Goal: Task Accomplishment & Management: Complete application form

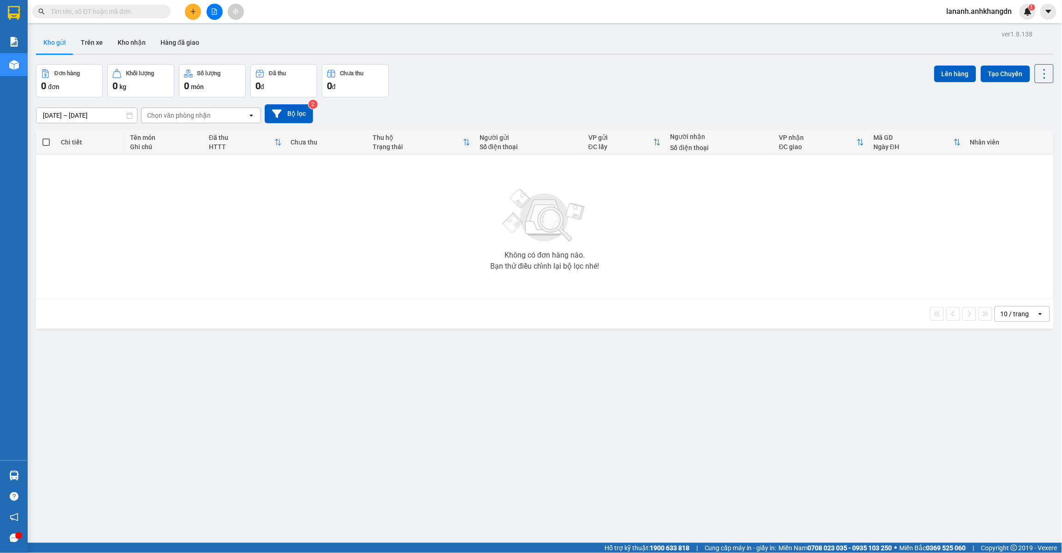
click at [189, 14] on button at bounding box center [193, 12] width 16 height 16
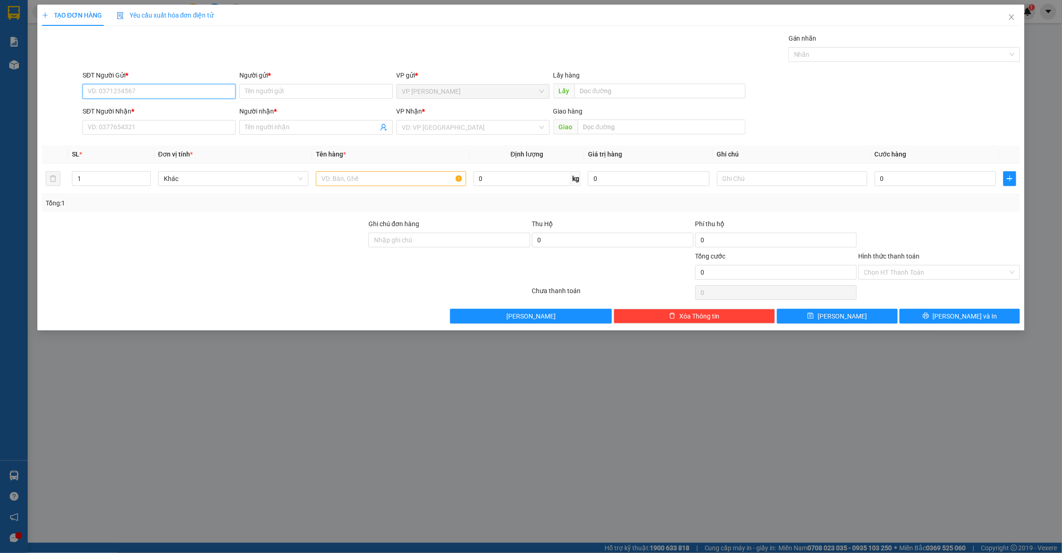
paste input "0964872739"
type input "0964872739"
click at [150, 104] on div "0964872739 - chị [PERSON_NAME]" at bounding box center [159, 110] width 153 height 15
type input "chị [PERSON_NAME]"
type input "t8 tuyến mới"
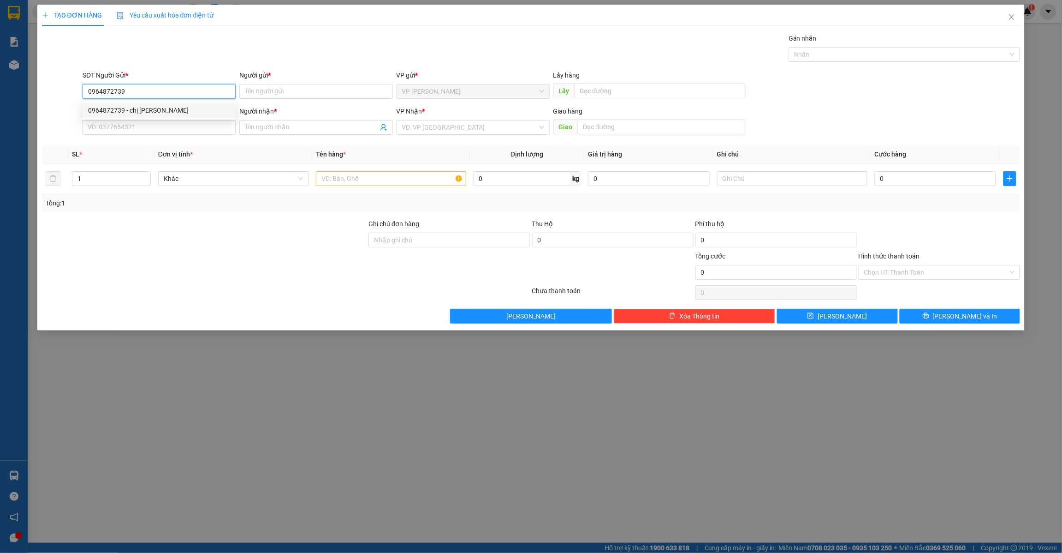
type input "0972361479"
type input "ông mạnh"
type input "siêu thị eaon bd"
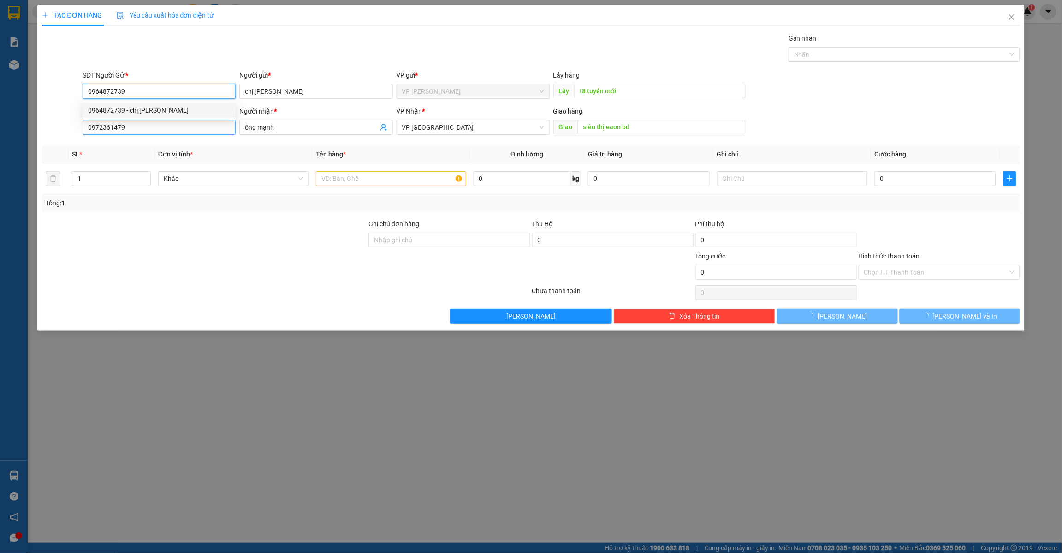
type input "50.000"
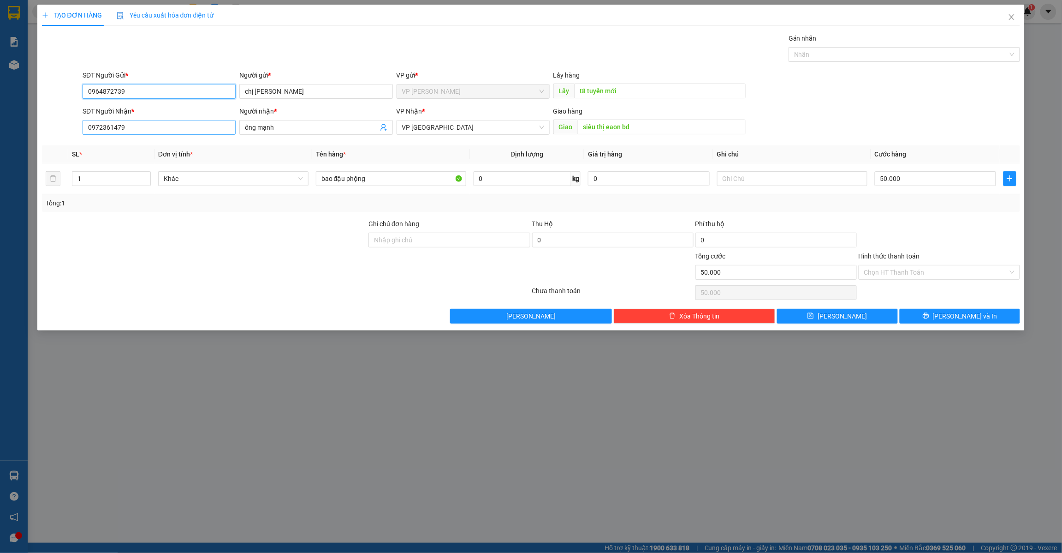
type input "0964872739"
drag, startPoint x: 87, startPoint y: 130, endPoint x: 48, endPoint y: 137, distance: 39.8
click at [49, 137] on div "SĐT Người Nhận * 0972361479 0972361479 Người nhận * ông mạnh VP Nhận * VP [GEOG…" at bounding box center [531, 122] width 981 height 32
drag, startPoint x: 293, startPoint y: 125, endPoint x: 197, endPoint y: 140, distance: 97.1
click at [207, 139] on div "Transit Pickup Surcharge Ids Transit Deliver Surcharge Ids Transit Deliver Surc…" at bounding box center [531, 178] width 979 height 290
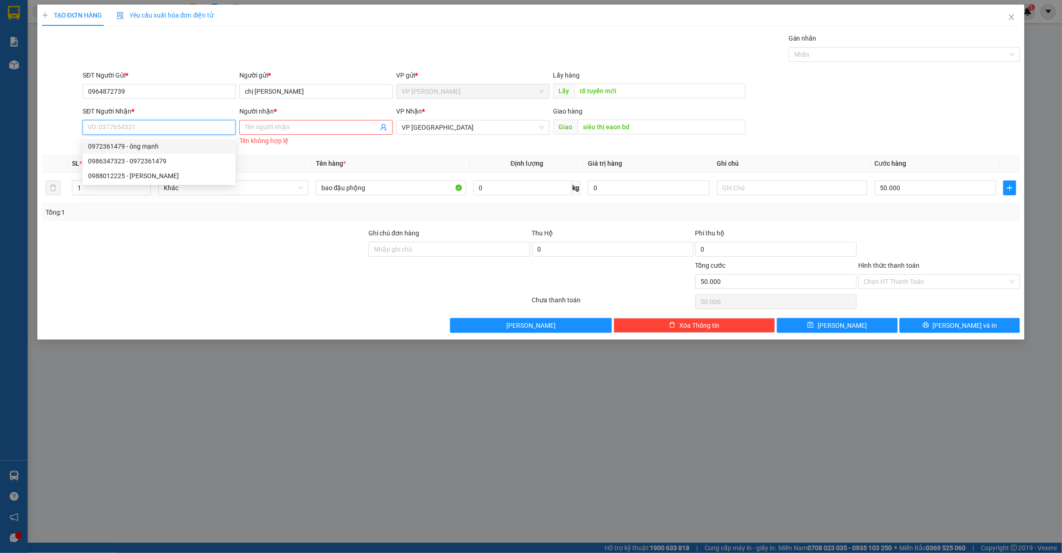
paste input "0988012225"
click at [152, 148] on div "0988012225 - [PERSON_NAME]" at bounding box center [159, 146] width 142 height 10
type input "0988012225"
type input "[PERSON_NAME]"
type input "139/41 bờ bao [GEOGRAPHIC_DATA] [GEOGRAPHIC_DATA] [GEOGRAPHIC_DATA]"
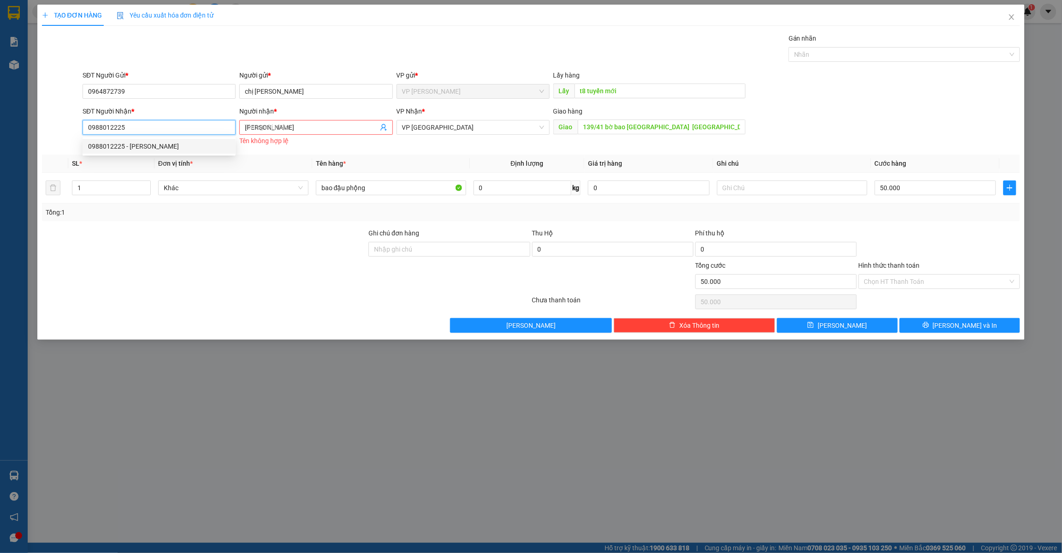
type input "60.000"
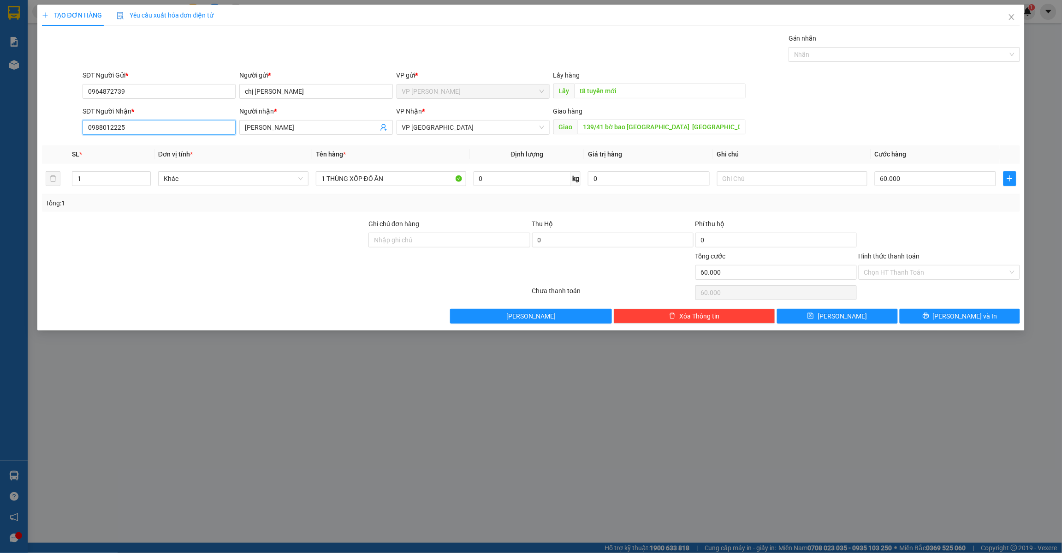
type input "0988012225"
click at [281, 307] on div "Transit Pickup Surcharge Ids Transit Deliver Surcharge Ids Transit Deliver Surc…" at bounding box center [531, 178] width 979 height 290
drag, startPoint x: 397, startPoint y: 178, endPoint x: 245, endPoint y: 163, distance: 152.1
click at [247, 167] on tr "1 Khác 1 THÙNG XỐP ĐỒ ĂN 0 kg 0 60.000" at bounding box center [531, 178] width 979 height 31
type input "a"
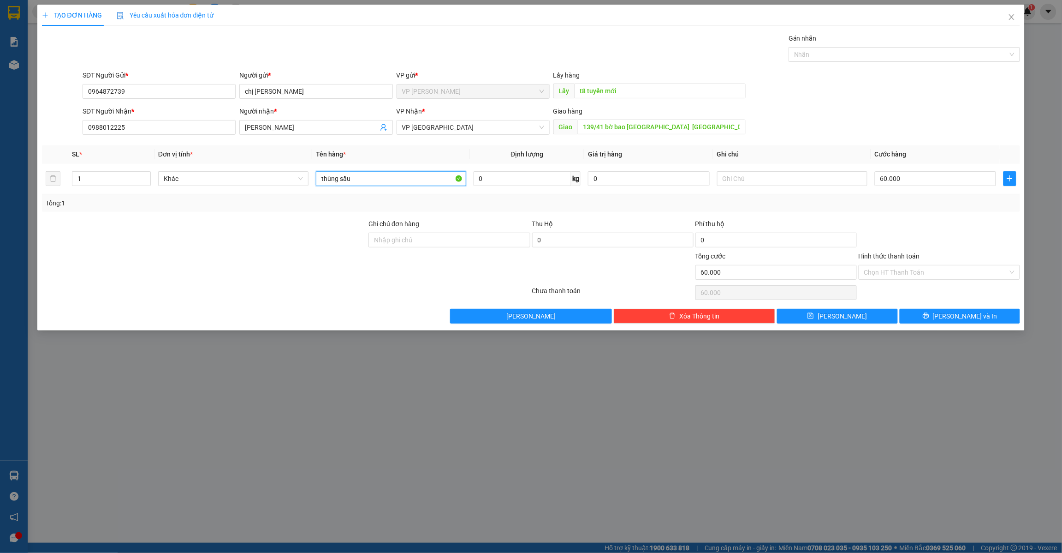
type input "thùng sầu"
drag, startPoint x: 1062, startPoint y: 321, endPoint x: 863, endPoint y: 207, distance: 229.3
click at [863, 207] on div "Tổng: 1" at bounding box center [531, 203] width 971 height 10
click at [908, 177] on input "60.000" at bounding box center [936, 178] width 122 height 15
type input "7"
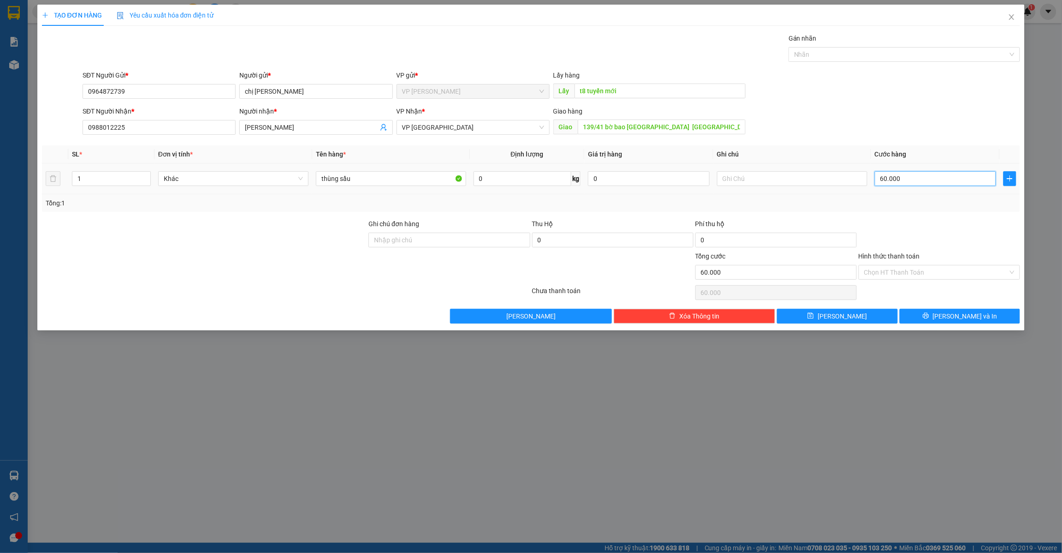
type input "7"
type input "70"
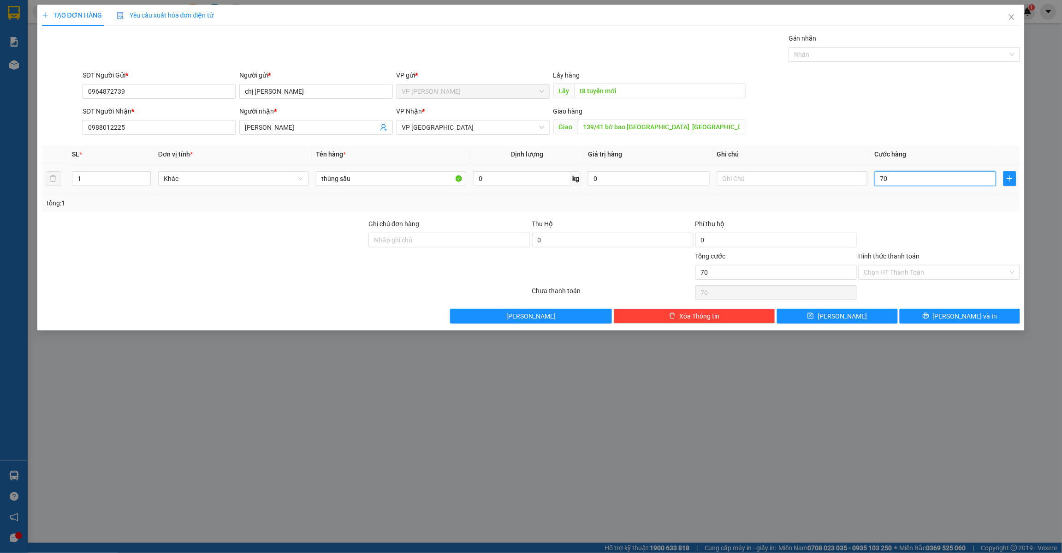
type input "700"
type input "7.000"
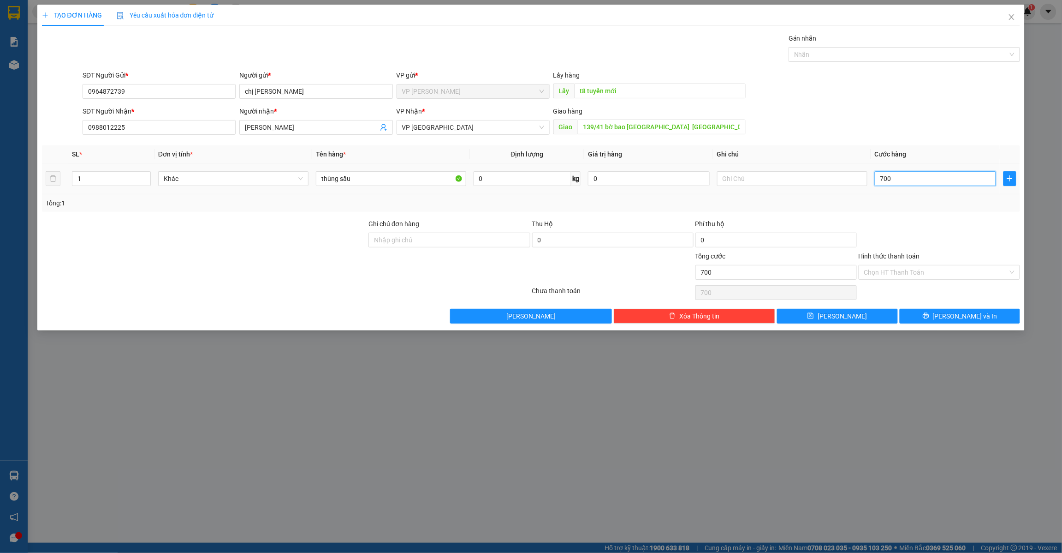
type input "7.000"
type input "70.000"
click at [838, 314] on span "[PERSON_NAME]" at bounding box center [842, 316] width 49 height 10
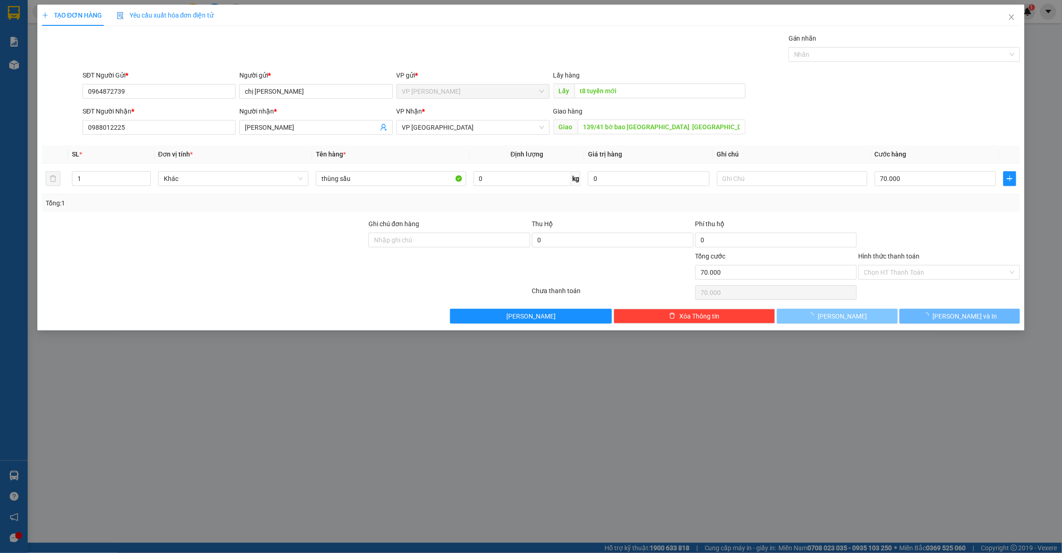
type input "0"
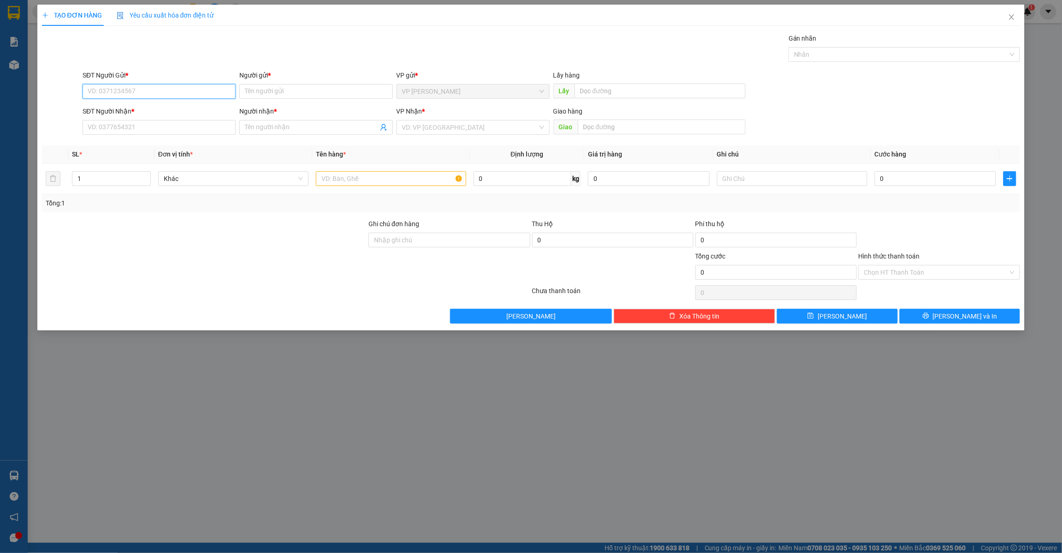
paste input "0382605432"
type input "0382605432"
click at [155, 105] on div "0382605432 - c phước" at bounding box center [159, 110] width 142 height 10
type input "c phước"
type input "bao gạo bốc t7 eapo , thùng trứng đăk ghềnh"
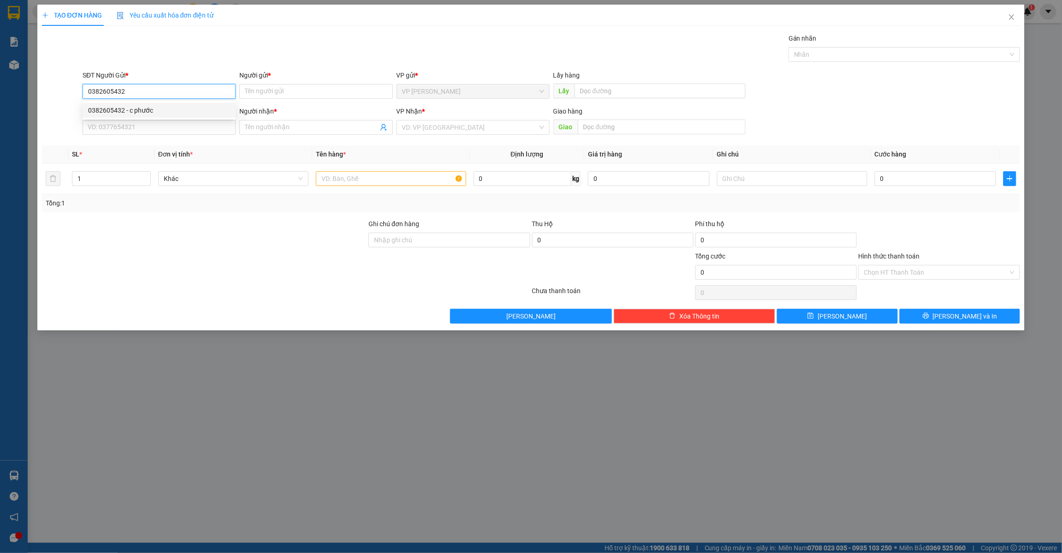
type input "0382605432"
type input "c phước"
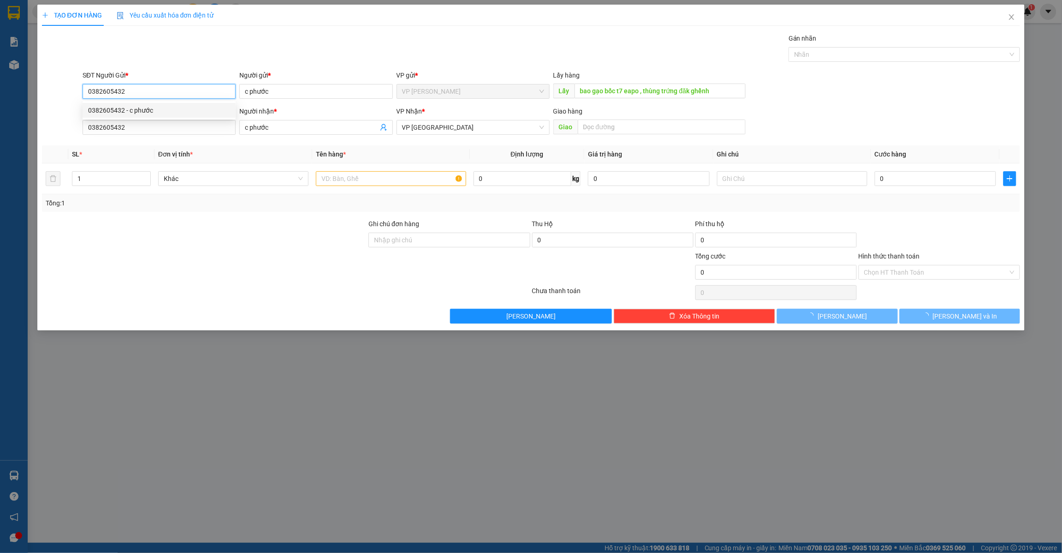
type input "100.000"
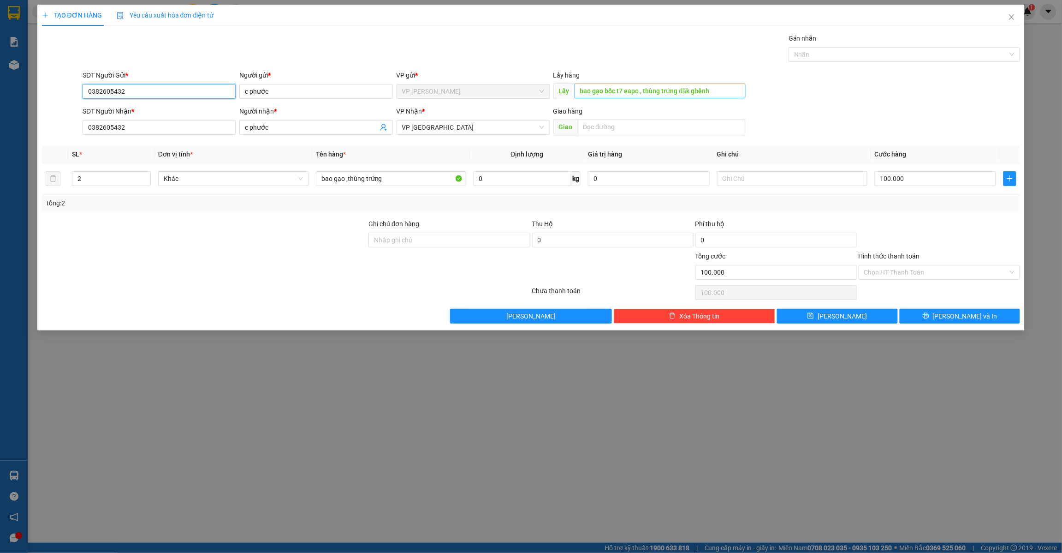
type input "0382605432"
click at [640, 91] on input "bao gạo bốc t7 eapo , thùng trứng đăk ghềnh" at bounding box center [660, 90] width 171 height 15
type input ", thùng trứng đăk ghềnh"
drag, startPoint x: 349, startPoint y: 178, endPoint x: 302, endPoint y: 187, distance: 47.5
click at [302, 187] on tr "2 Khác bao gạo ,thùng trứng 0 kg 0 100.000" at bounding box center [531, 178] width 979 height 31
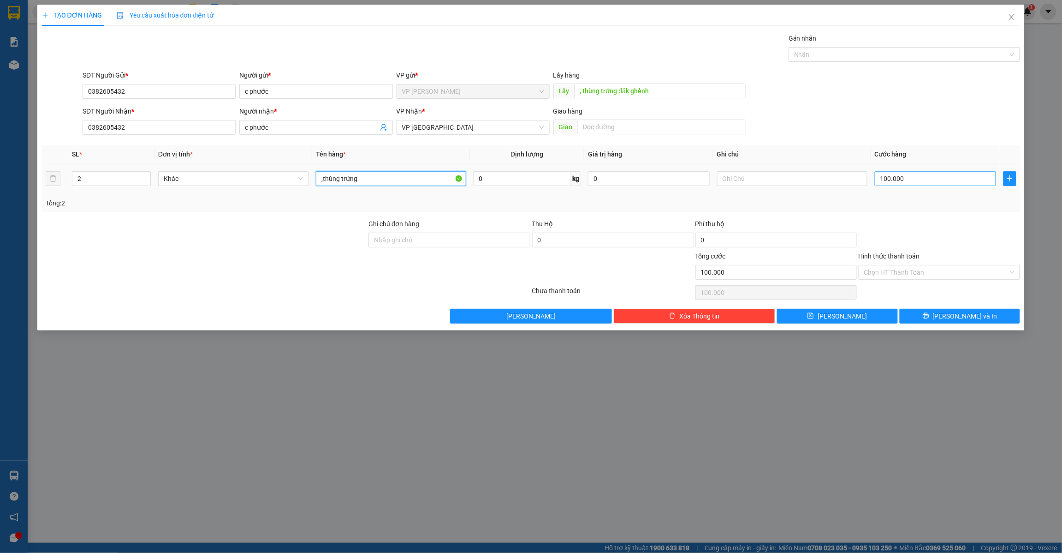
type input ",thùng trứng"
click at [918, 180] on input "100.000" at bounding box center [936, 178] width 122 height 15
type input "5"
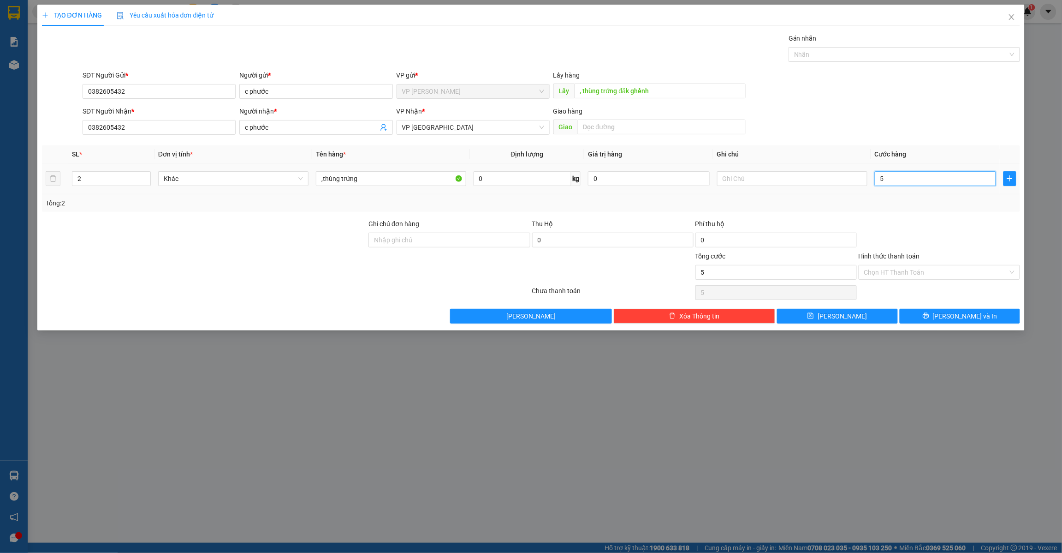
type input "50"
type input "500"
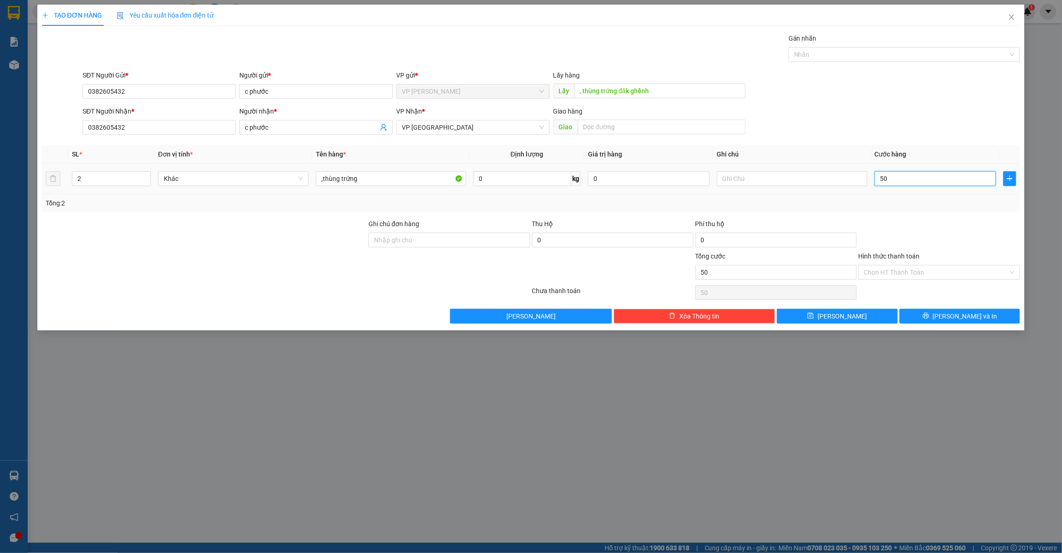
type input "500"
type input "5.000"
type input "50.000"
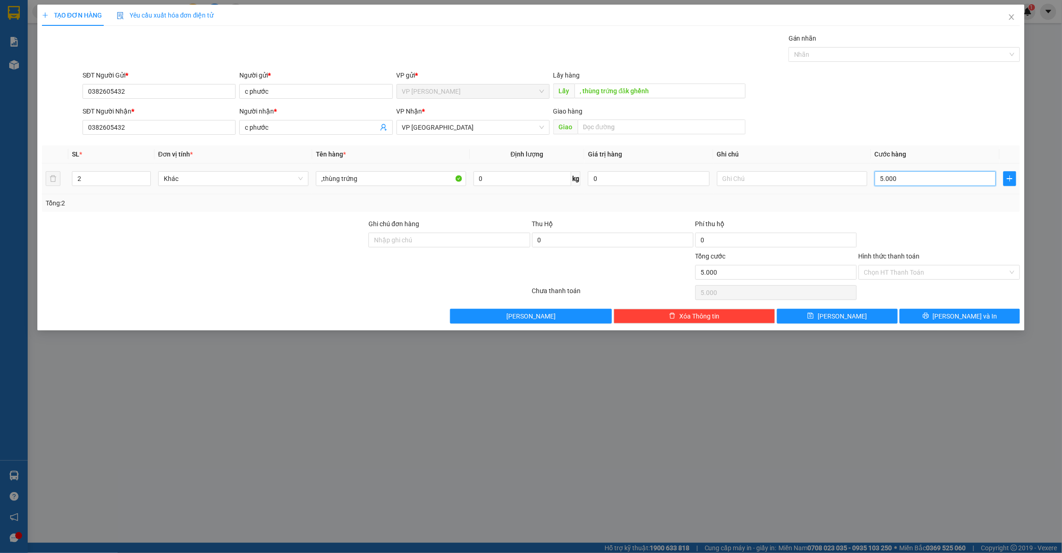
type input "50.000"
click at [815, 313] on button "[PERSON_NAME]" at bounding box center [837, 316] width 121 height 15
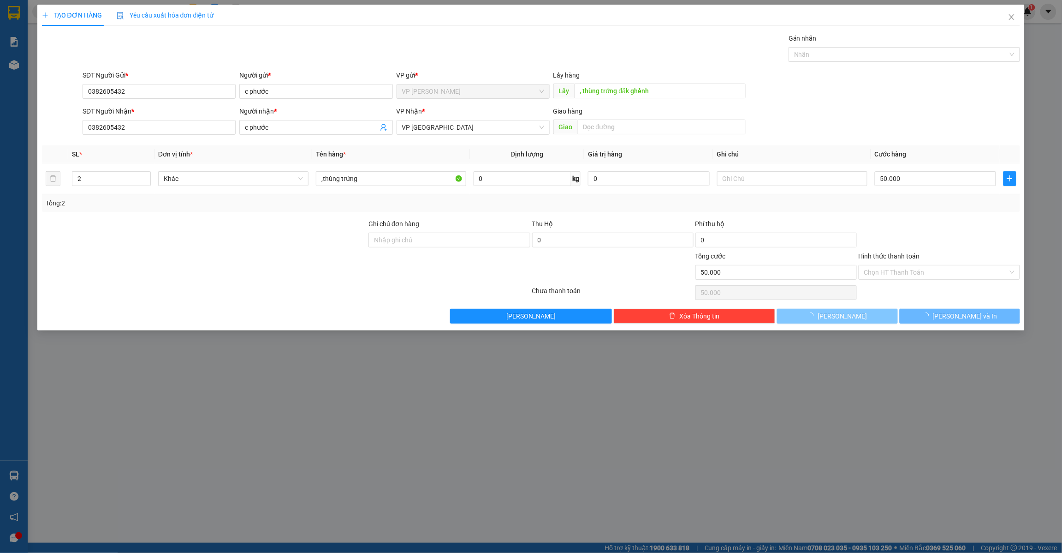
type input "0"
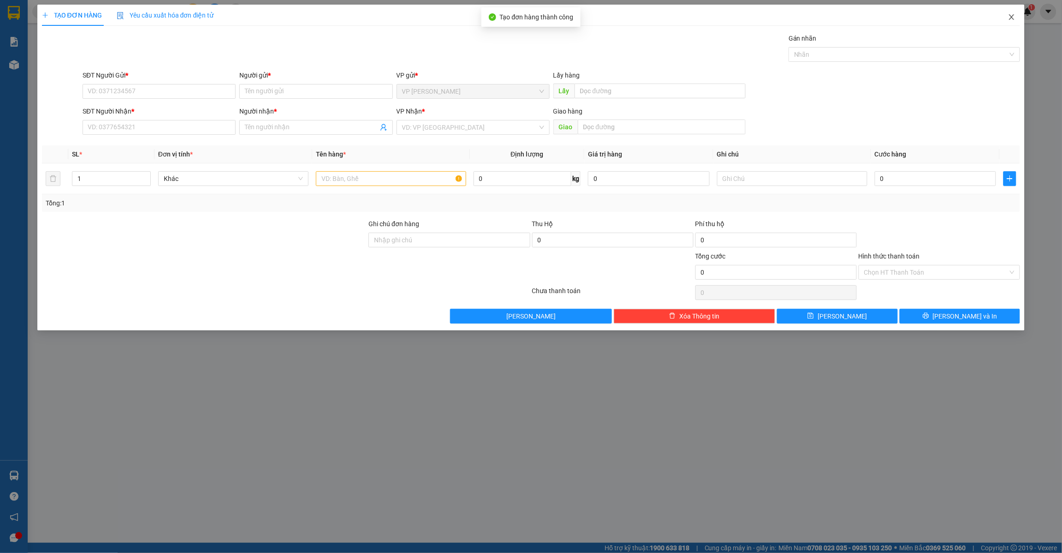
click at [1012, 18] on icon "close" at bounding box center [1012, 17] width 5 height 6
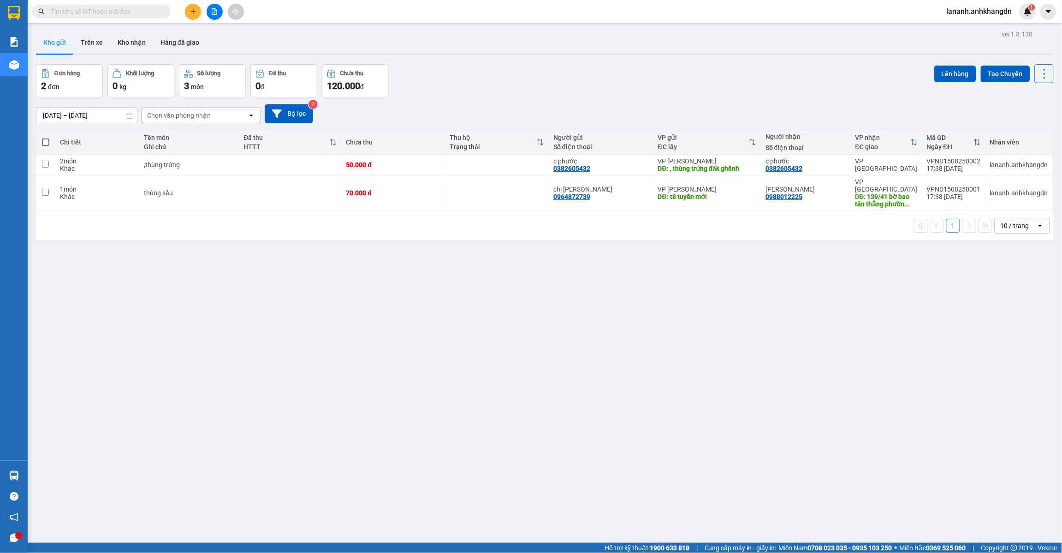
click at [195, 12] on icon "plus" at bounding box center [192, 11] width 5 height 0
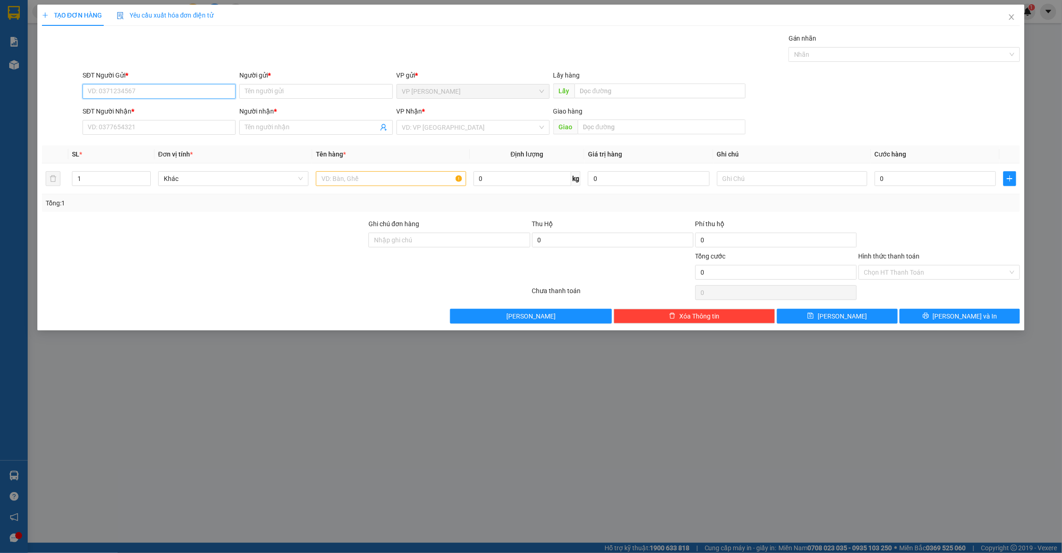
paste input "0359762168"
click at [161, 111] on div "0359762168 - anh" at bounding box center [159, 110] width 142 height 10
type input "0359762168"
type input "anh"
type input "thôn [GEOGRAPHIC_DATA]"
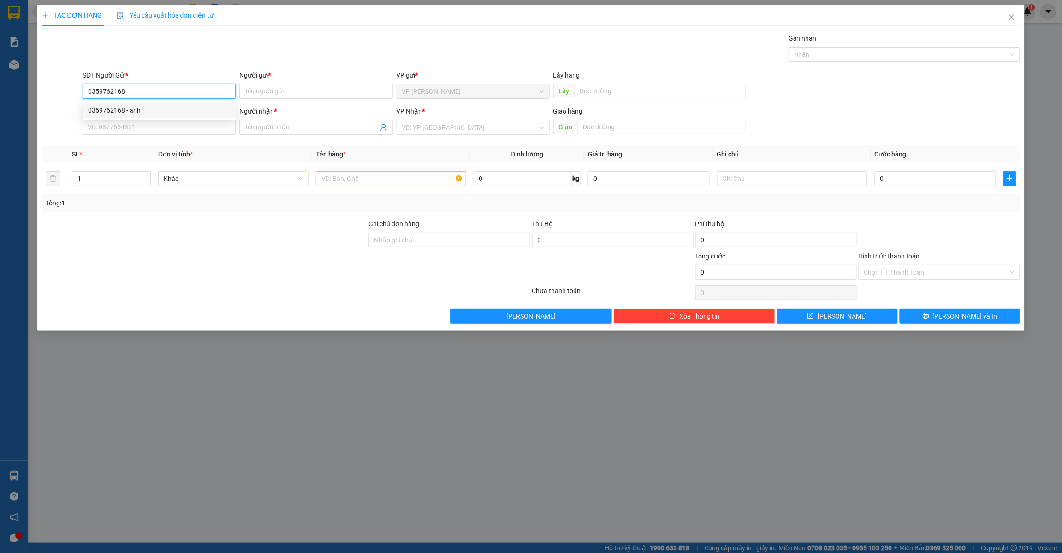
type input "0395616462"
type input "o tiền"
type input "cầu ông bố"
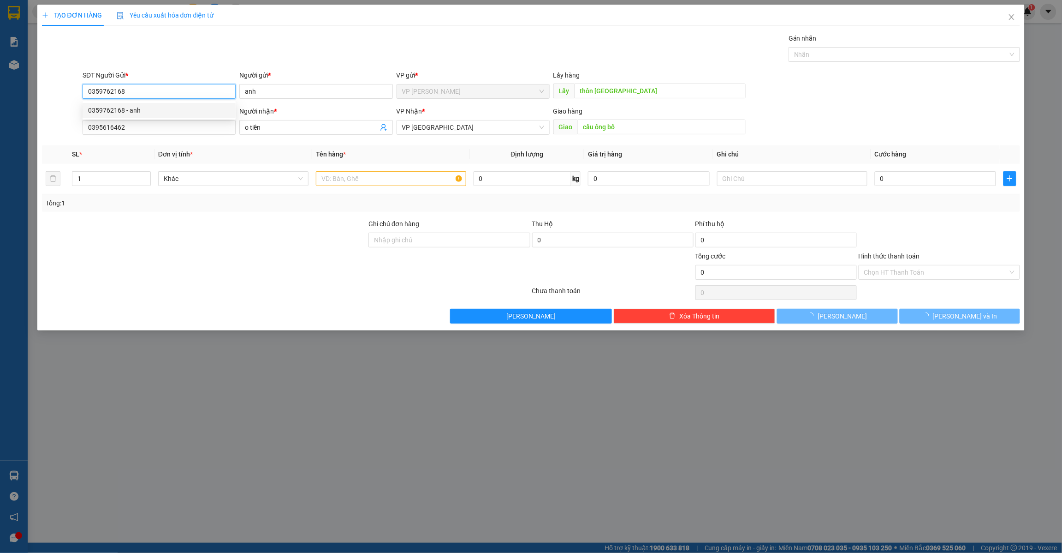
type input "100.000"
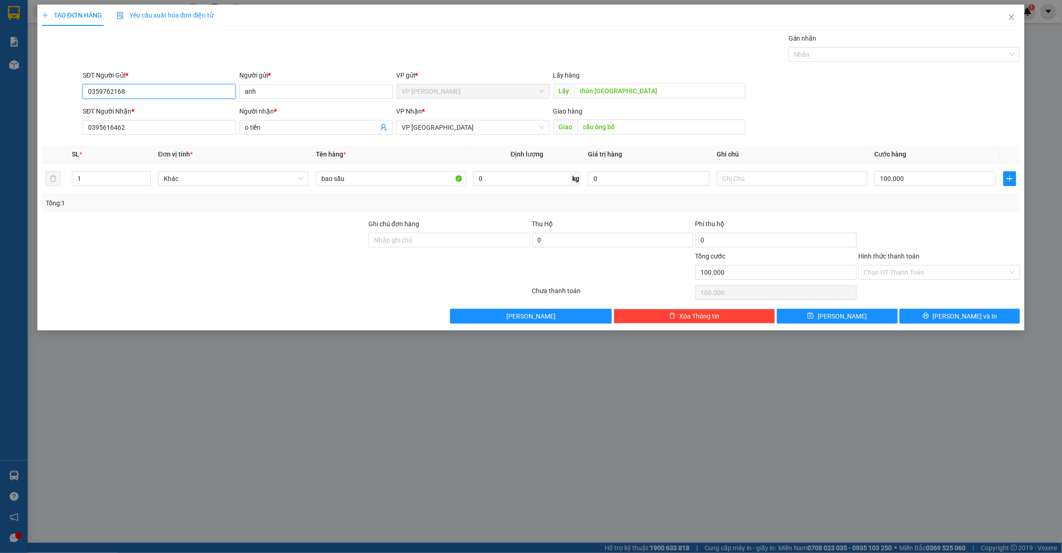
type input "0359762168"
click at [262, 386] on div "TẠO ĐƠN HÀNG Yêu cầu xuất hóa đơn điện tử Transit Pickup Surcharge Ids Transit …" at bounding box center [531, 276] width 1062 height 553
click at [916, 178] on input "100.000" at bounding box center [936, 178] width 122 height 15
type input "2"
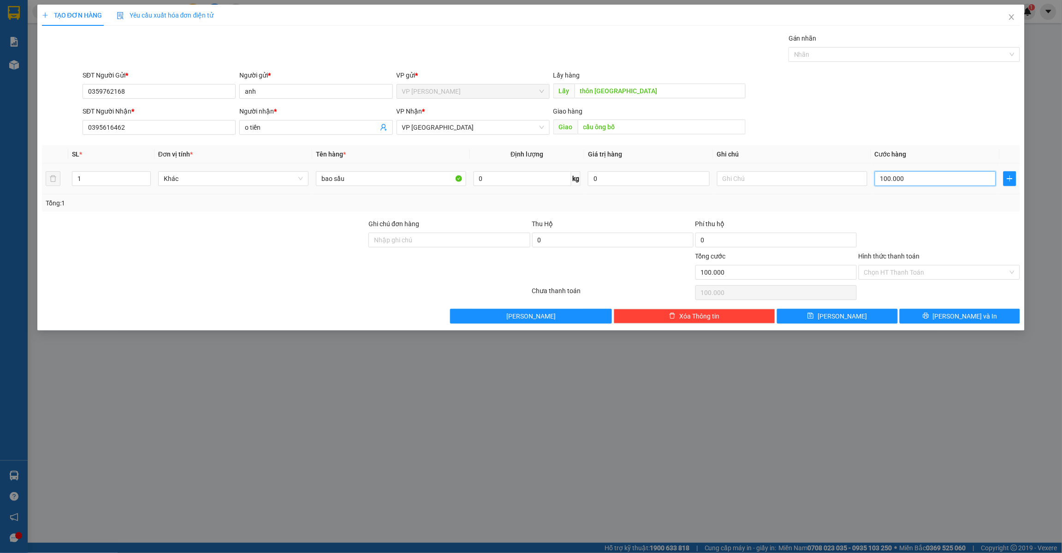
type input "2"
type input "20"
type input "200"
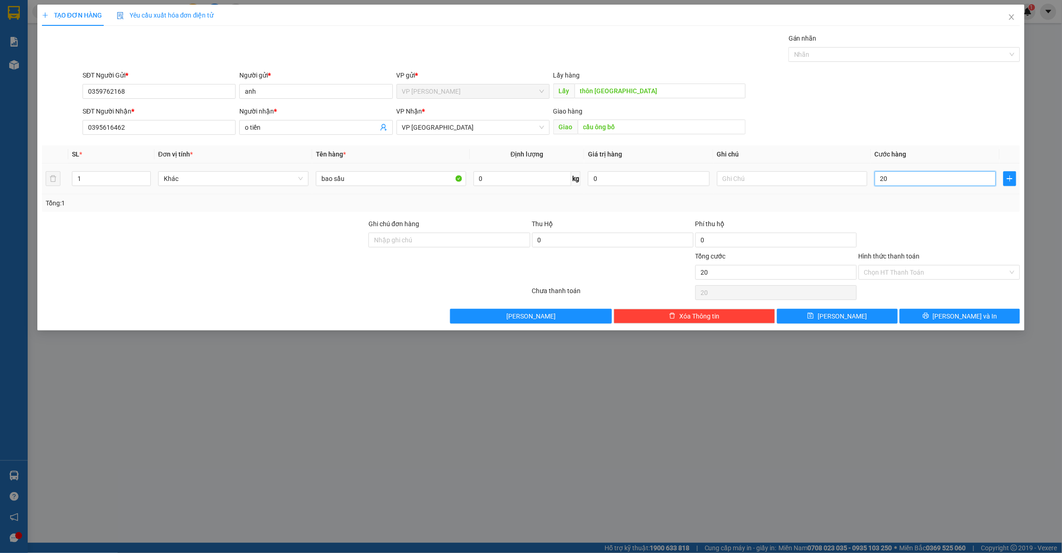
type input "200"
type input "2.000"
type input "20.000"
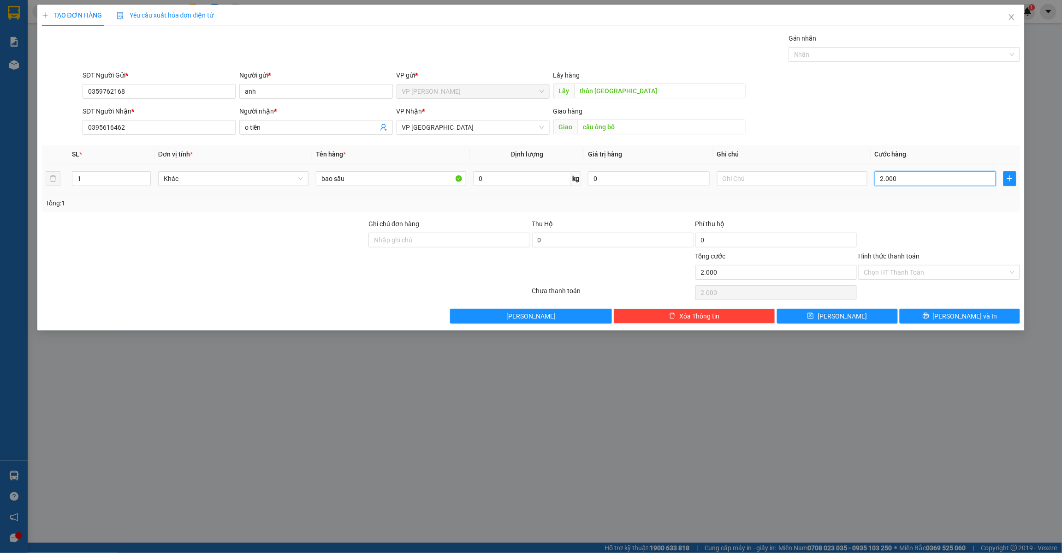
type input "20.000"
type input "200.000"
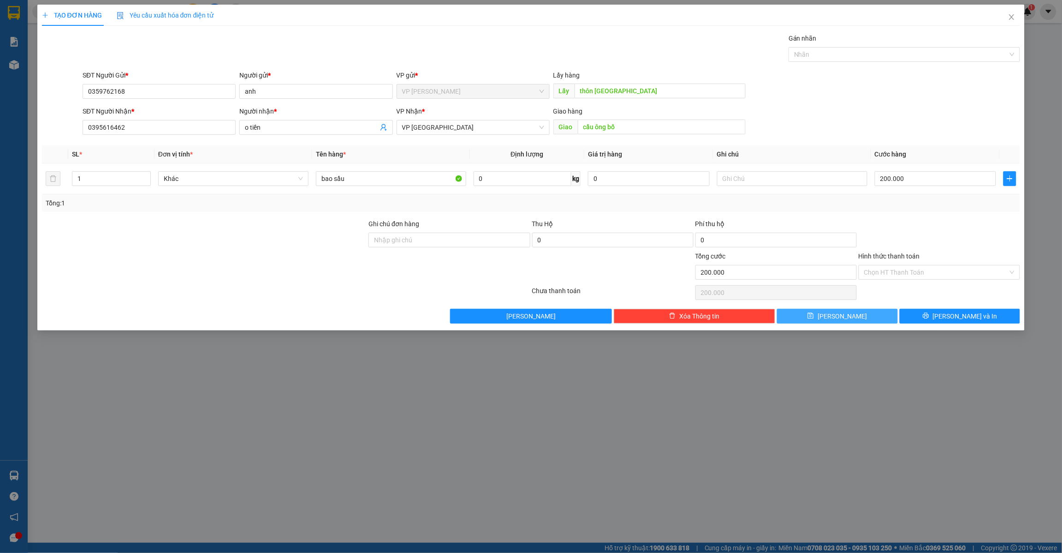
click at [829, 312] on button "[PERSON_NAME]" at bounding box center [837, 316] width 121 height 15
type input "0"
click at [1014, 18] on icon "close" at bounding box center [1011, 16] width 7 height 7
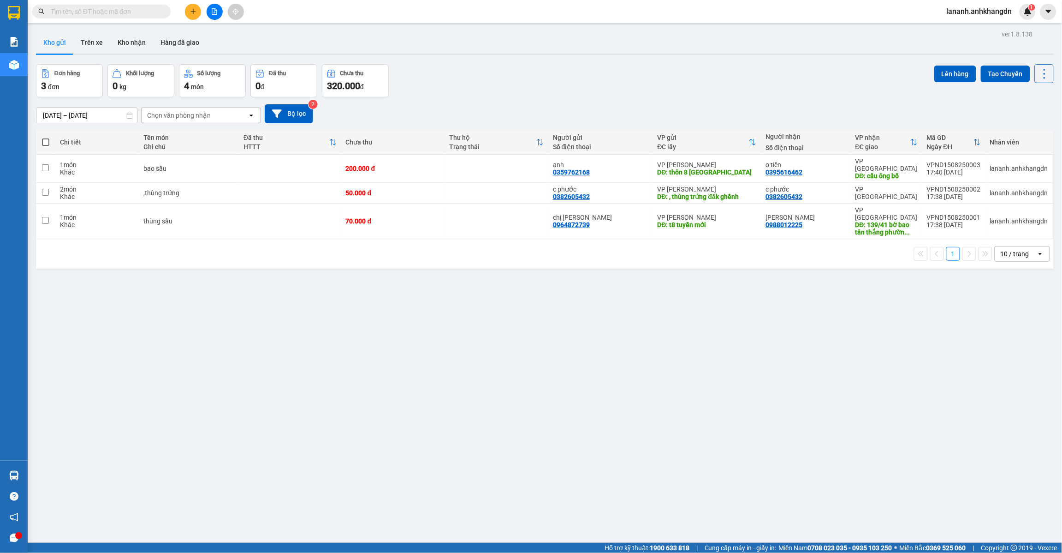
click at [190, 12] on icon "plus" at bounding box center [192, 11] width 5 height 0
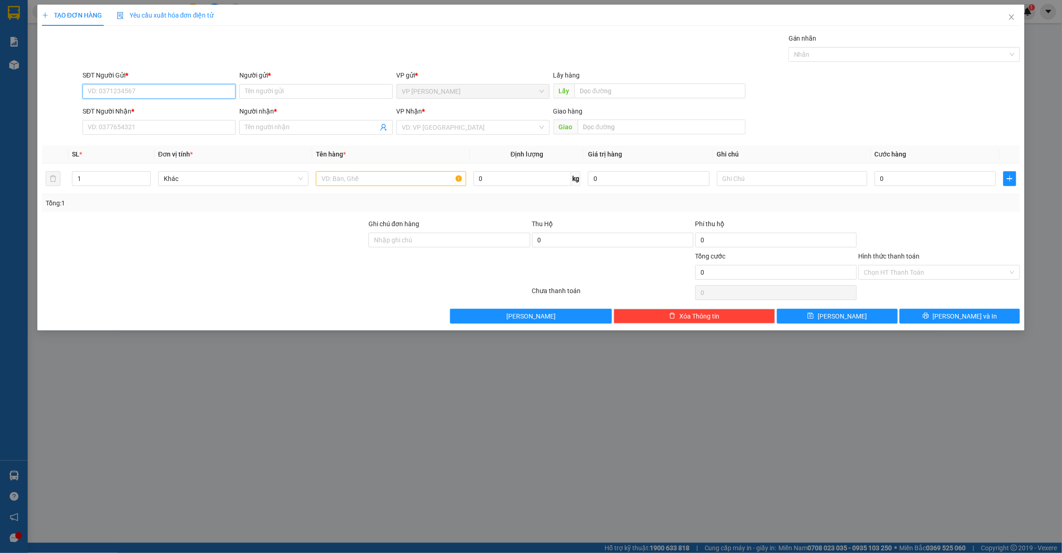
paste input "0858590939"
type input "0858590939"
paste input "0326831669"
type input "0326831669"
click at [290, 95] on input "Người gửi *" at bounding box center [315, 91] width 153 height 15
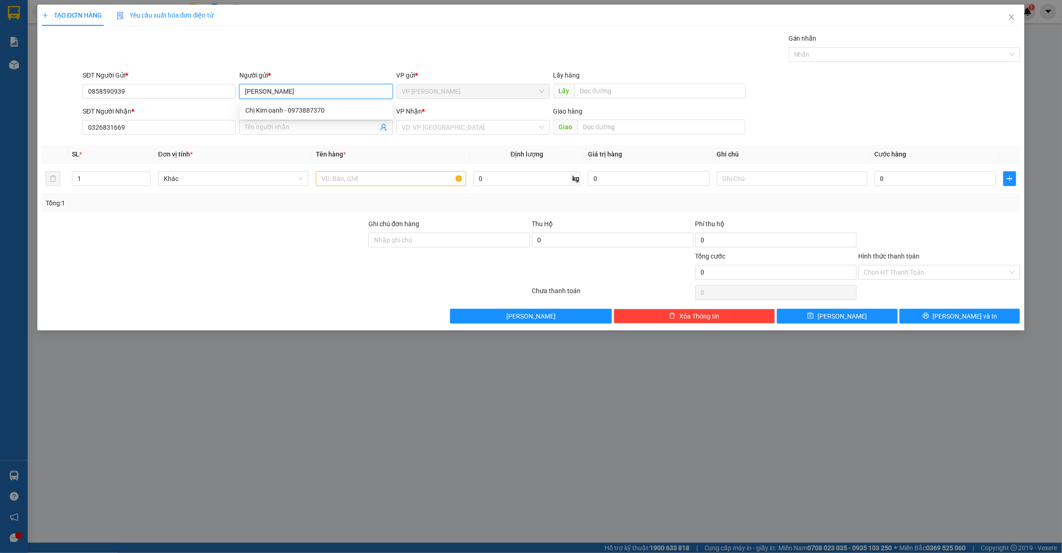
type input "[PERSON_NAME]"
click at [268, 125] on input "Người nhận *" at bounding box center [311, 127] width 133 height 10
type input "khách bm"
click at [417, 133] on input "search" at bounding box center [470, 127] width 136 height 14
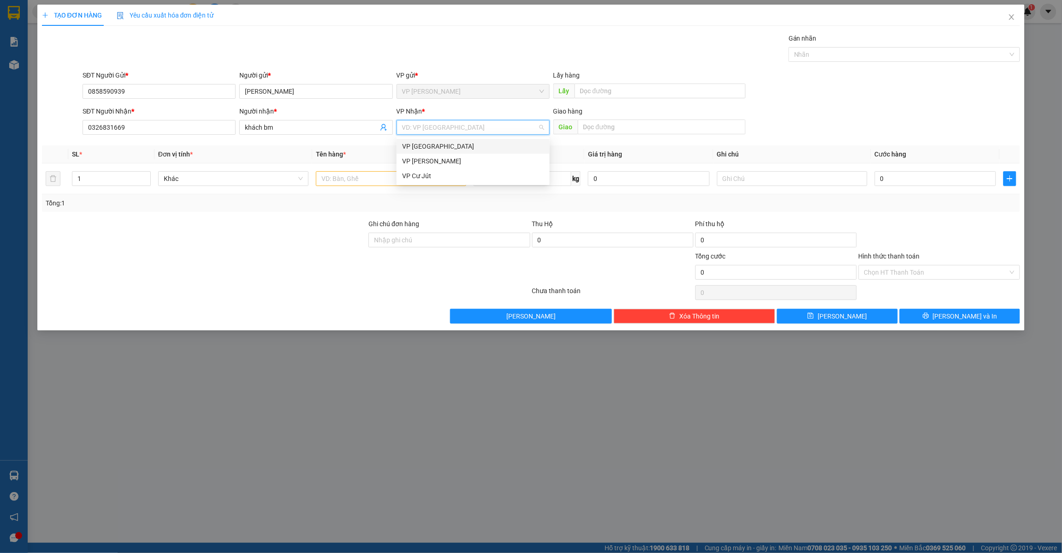
click at [421, 147] on div "VP [GEOGRAPHIC_DATA]" at bounding box center [473, 146] width 142 height 10
click at [614, 93] on input "text" at bounding box center [660, 90] width 171 height 15
type input "cx 42"
click at [377, 177] on input "text" at bounding box center [391, 178] width 150 height 15
click at [351, 175] on input "text" at bounding box center [391, 178] width 150 height 15
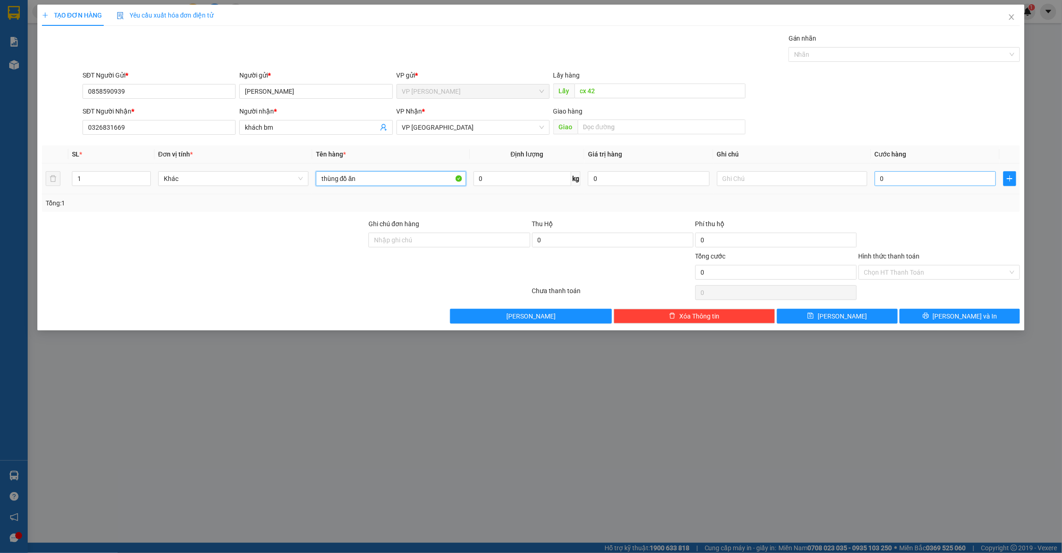
type input "thùng đồ ăn"
click at [917, 177] on input "0" at bounding box center [936, 178] width 122 height 15
type input "5"
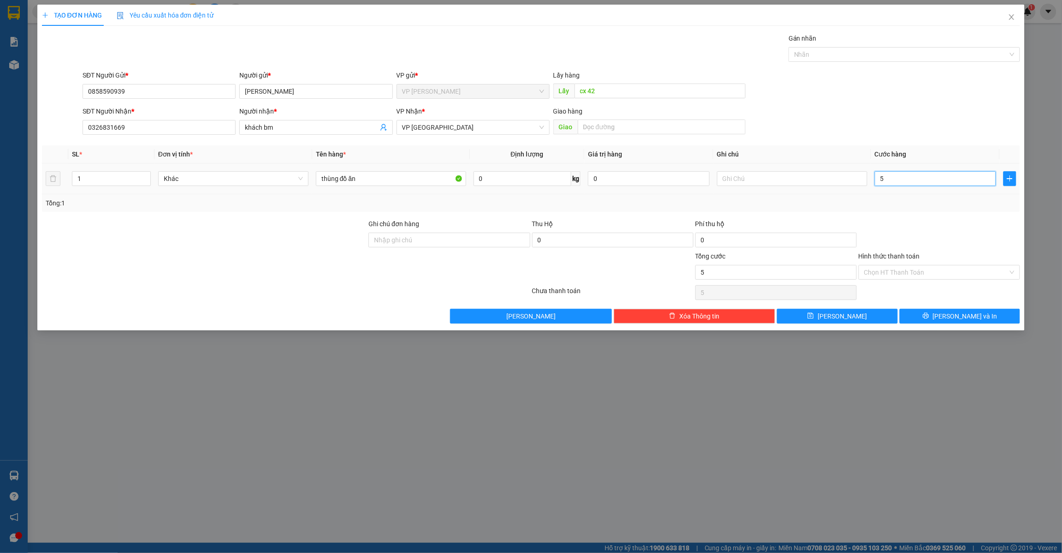
type input "50"
type input "500"
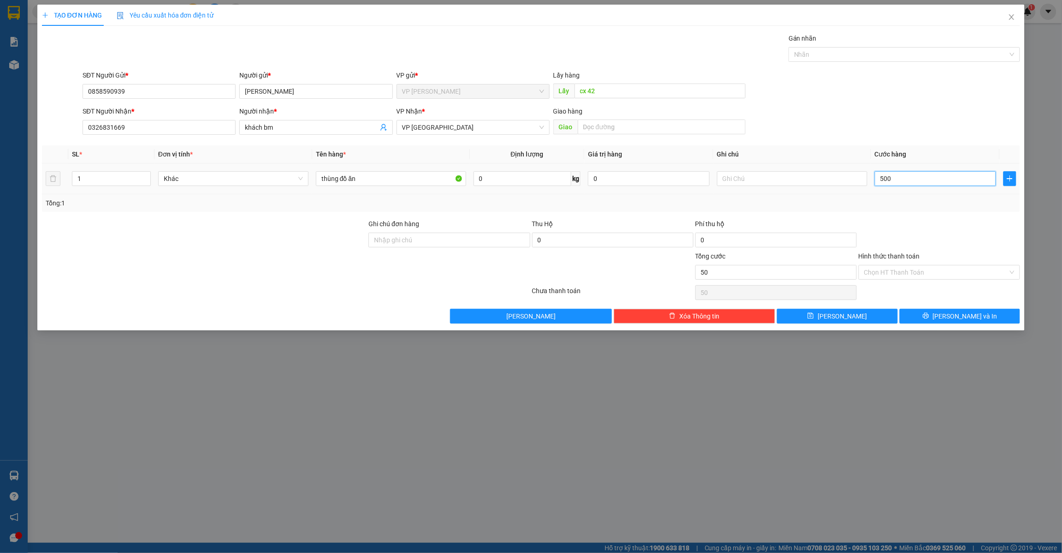
type input "500"
type input "5.000"
type input "50.000"
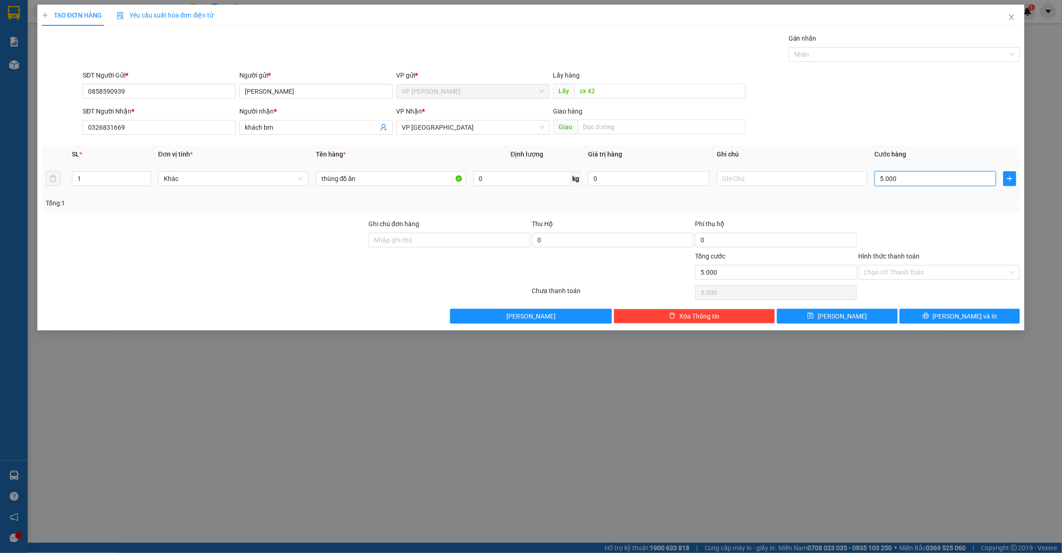
type input "50.000"
click at [867, 310] on button "[PERSON_NAME]" at bounding box center [837, 316] width 121 height 15
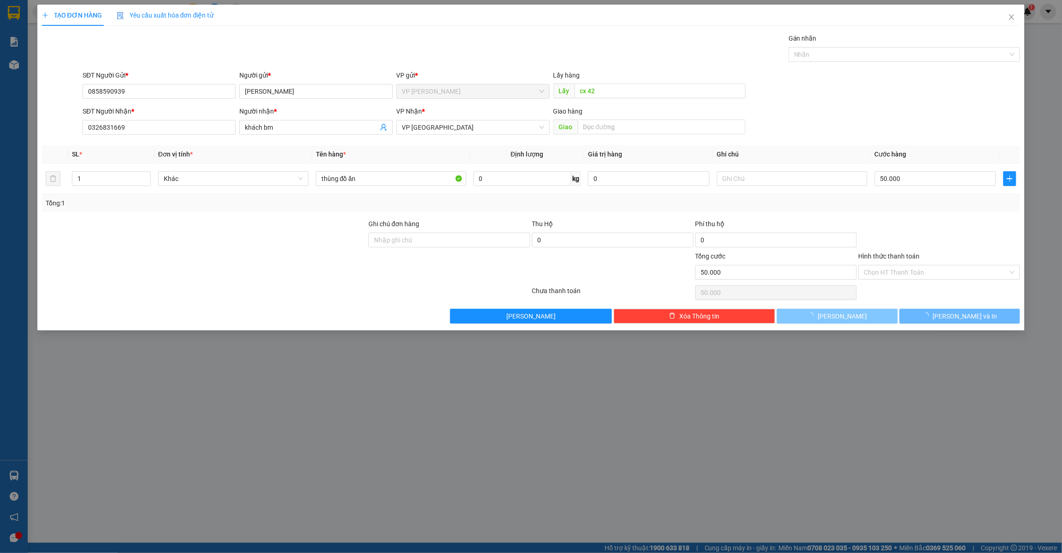
type input "0"
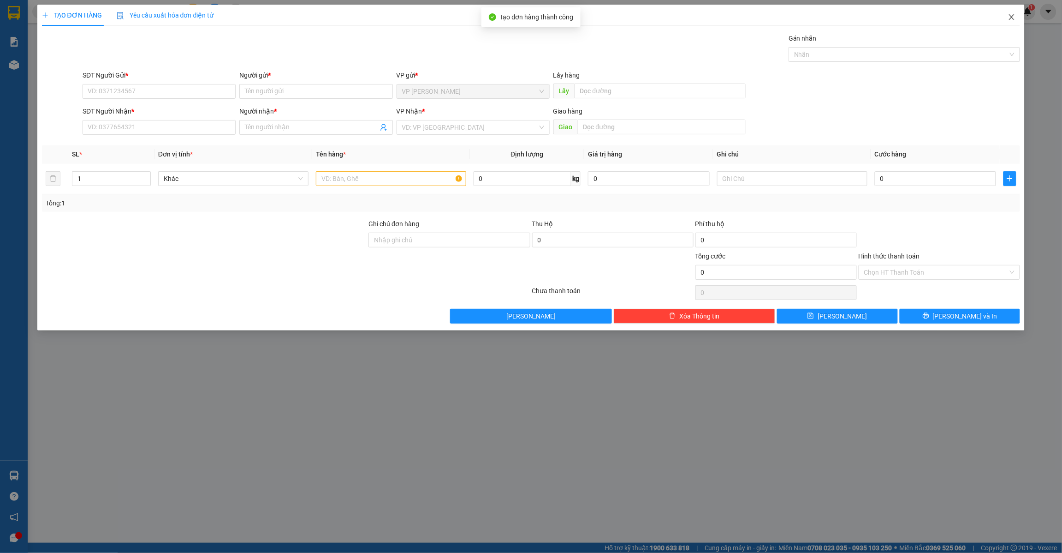
click at [1019, 18] on span "Close" at bounding box center [1012, 18] width 26 height 26
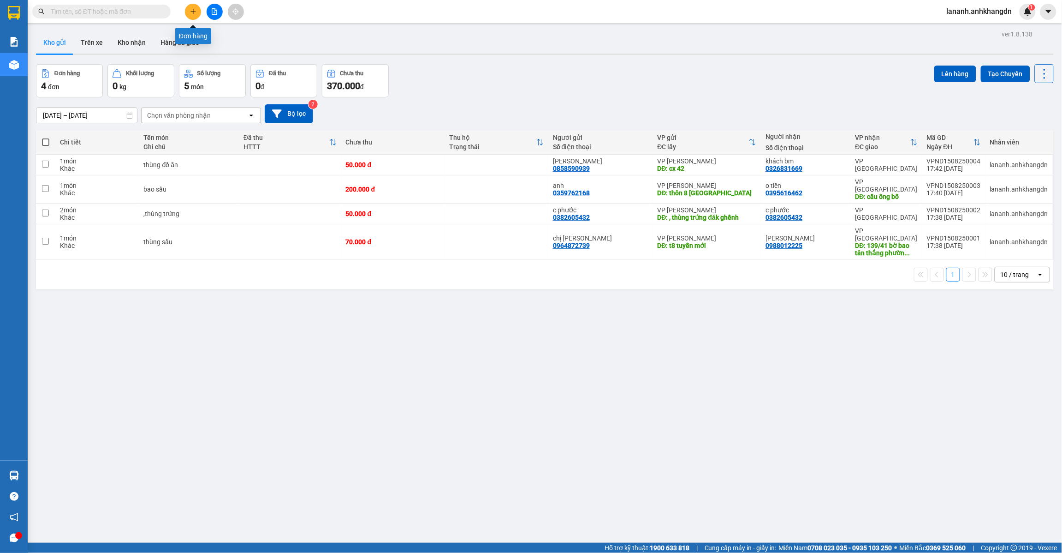
click at [199, 10] on button at bounding box center [193, 12] width 16 height 16
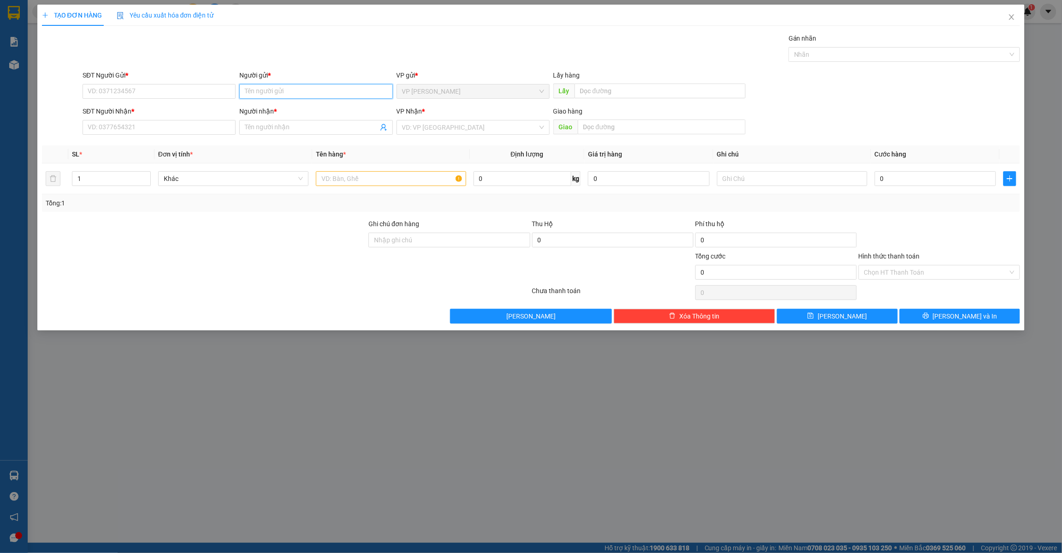
drag, startPoint x: 252, startPoint y: 90, endPoint x: 273, endPoint y: 90, distance: 20.8
click at [253, 90] on input "Người gửi *" at bounding box center [315, 91] width 153 height 15
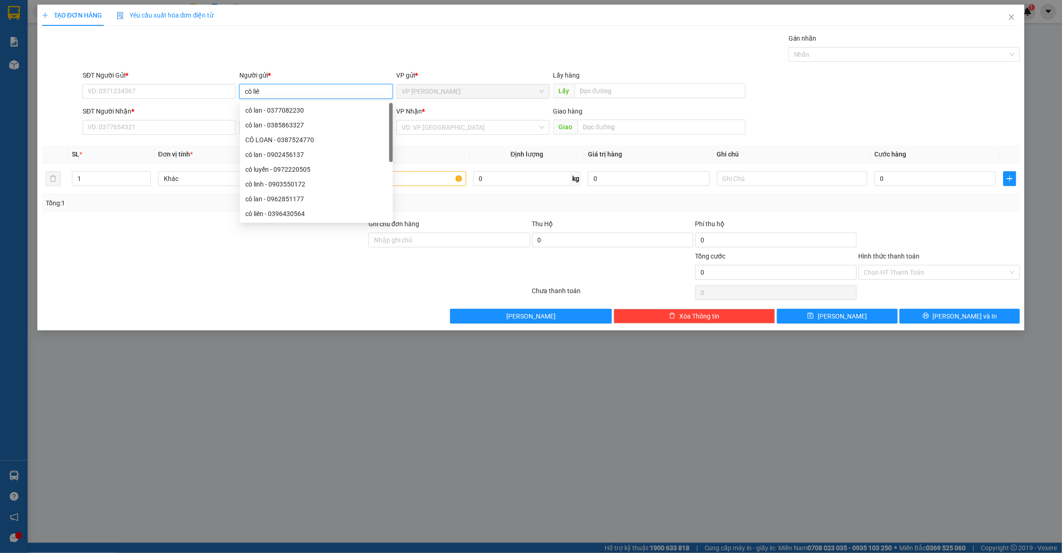
type input "cô liên"
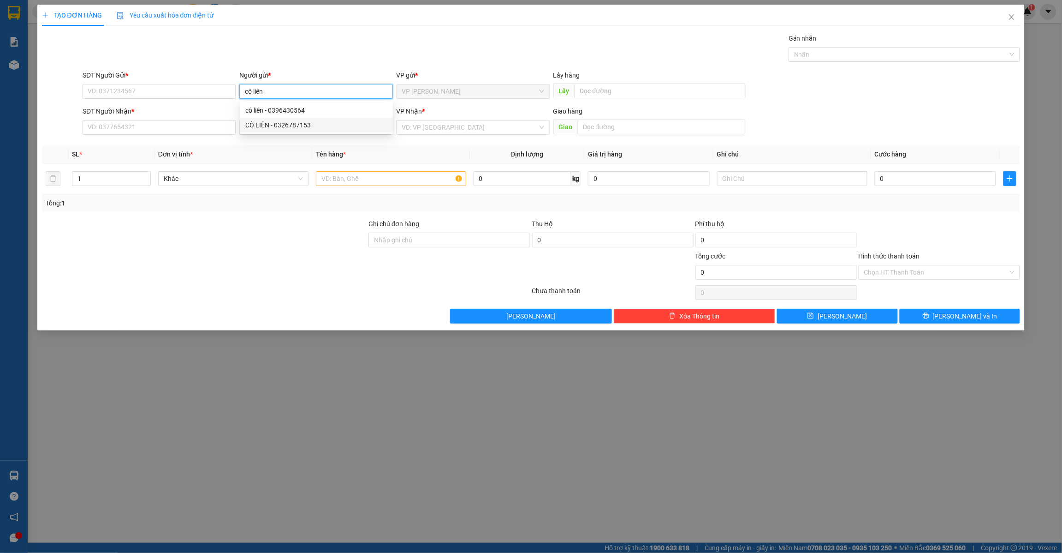
click at [315, 127] on div "CÔ LIÊN - 0326787153" at bounding box center [316, 125] width 142 height 10
type input "0326787153"
type input "CÔ LIÊN"
click at [270, 128] on input "Người nhận *" at bounding box center [311, 127] width 133 height 10
type input "phúc lượt"
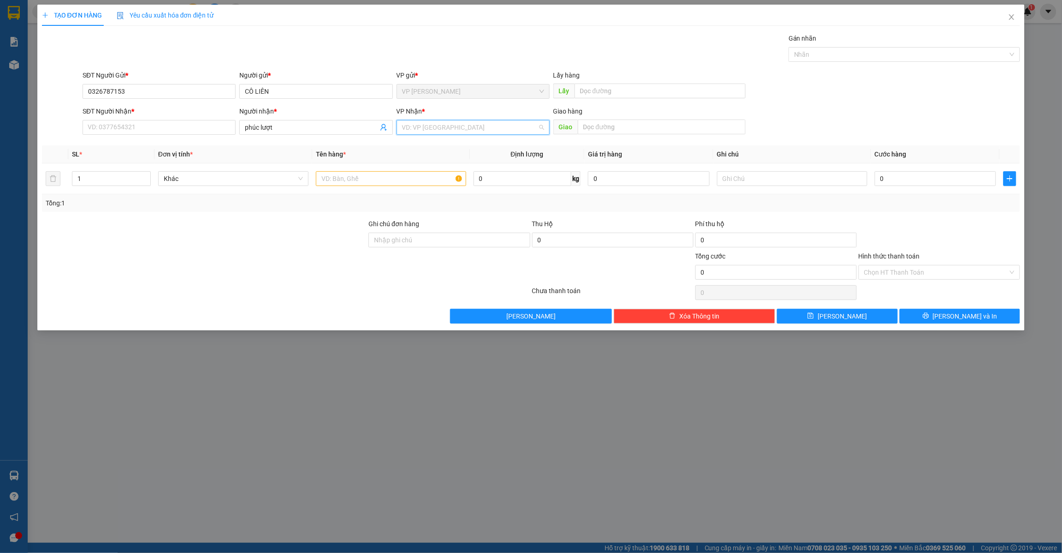
drag, startPoint x: 455, startPoint y: 121, endPoint x: 446, endPoint y: 145, distance: 25.5
click at [455, 122] on input "search" at bounding box center [470, 127] width 136 height 14
click at [444, 146] on div "VP [GEOGRAPHIC_DATA]" at bounding box center [473, 146] width 142 height 10
click at [609, 90] on input "text" at bounding box center [660, 90] width 171 height 15
type input "cx 42"
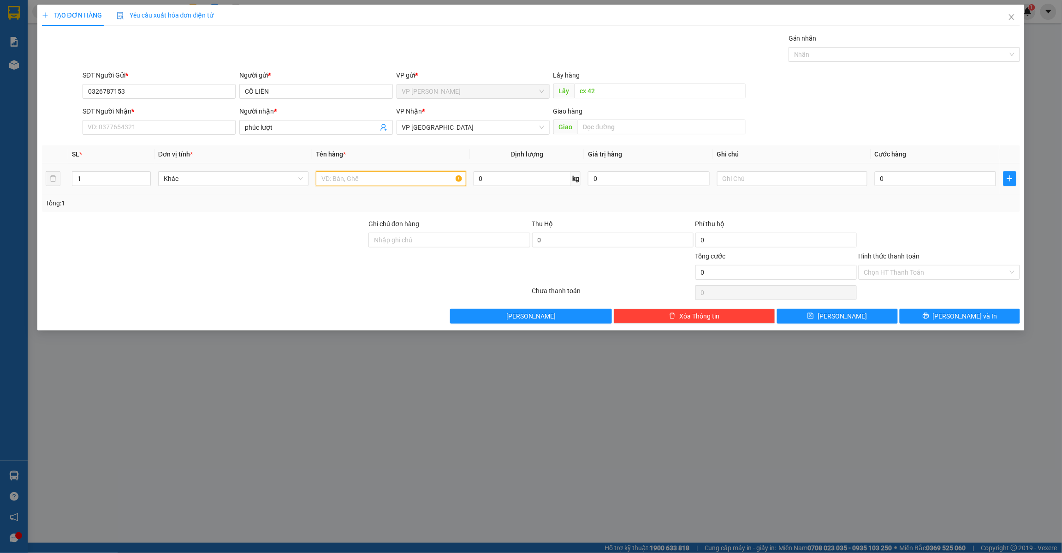
click at [377, 183] on input "text" at bounding box center [391, 178] width 150 height 15
type input "bao gạo"
click at [930, 174] on input "0" at bounding box center [936, 178] width 122 height 15
type input "5"
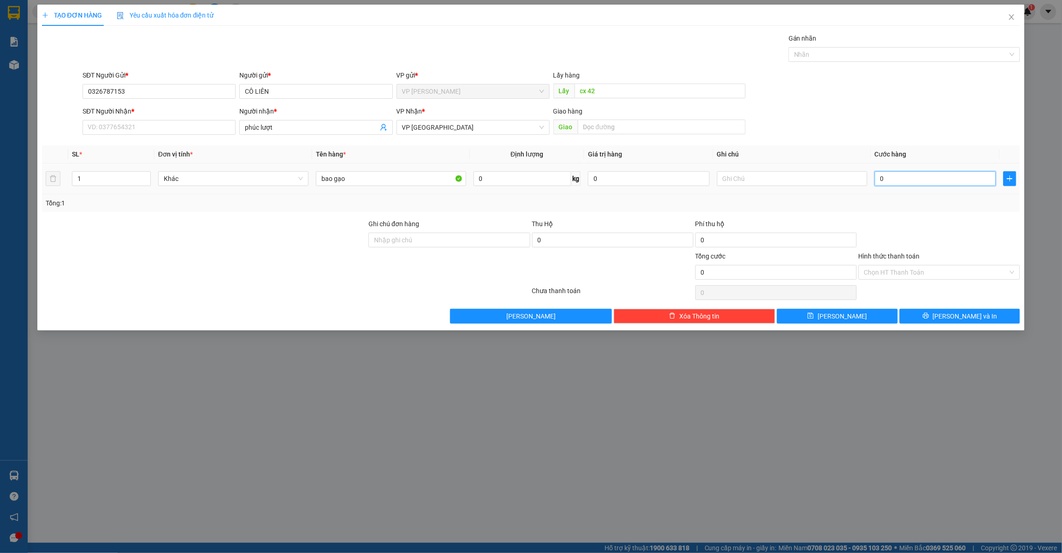
type input "5"
type input "50"
type input "500"
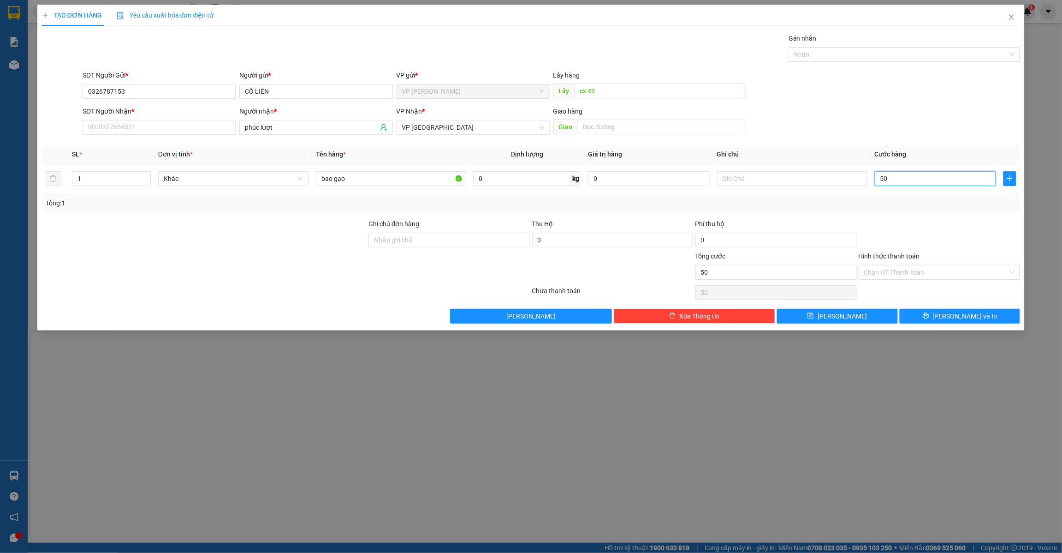
type input "500"
type input "5.000"
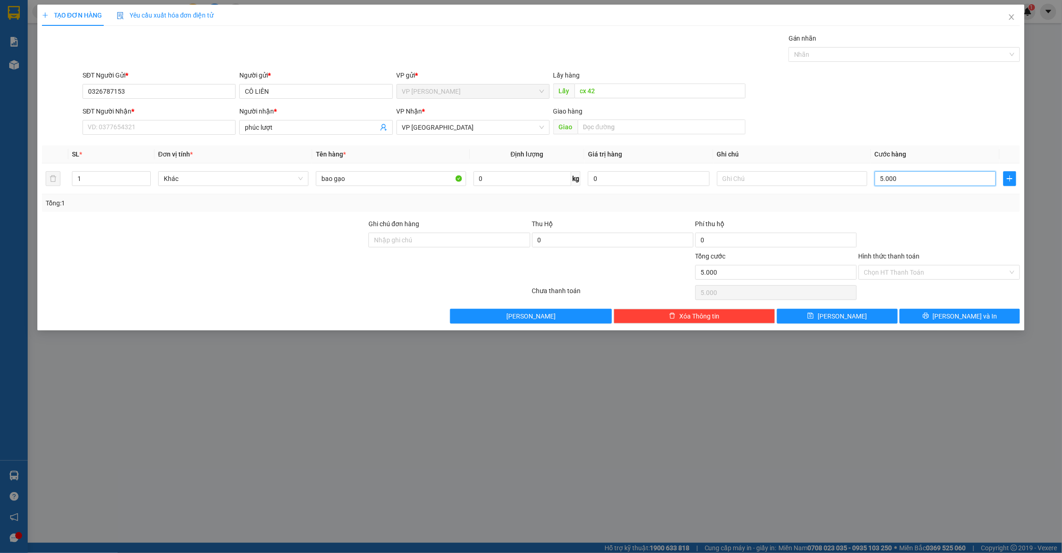
type input "50.000"
click at [836, 313] on button "[PERSON_NAME]" at bounding box center [837, 316] width 121 height 15
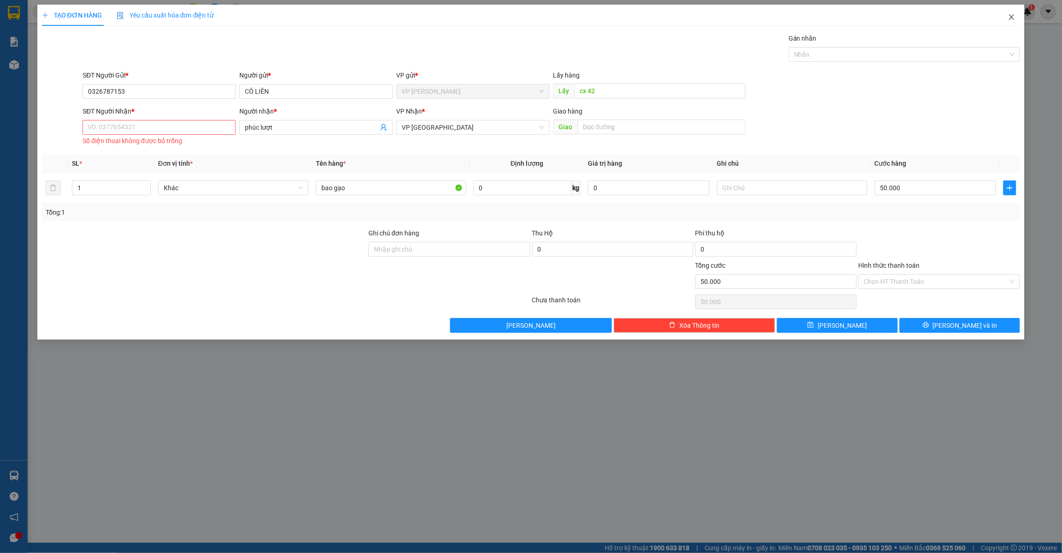
click at [1014, 17] on icon "close" at bounding box center [1011, 16] width 7 height 7
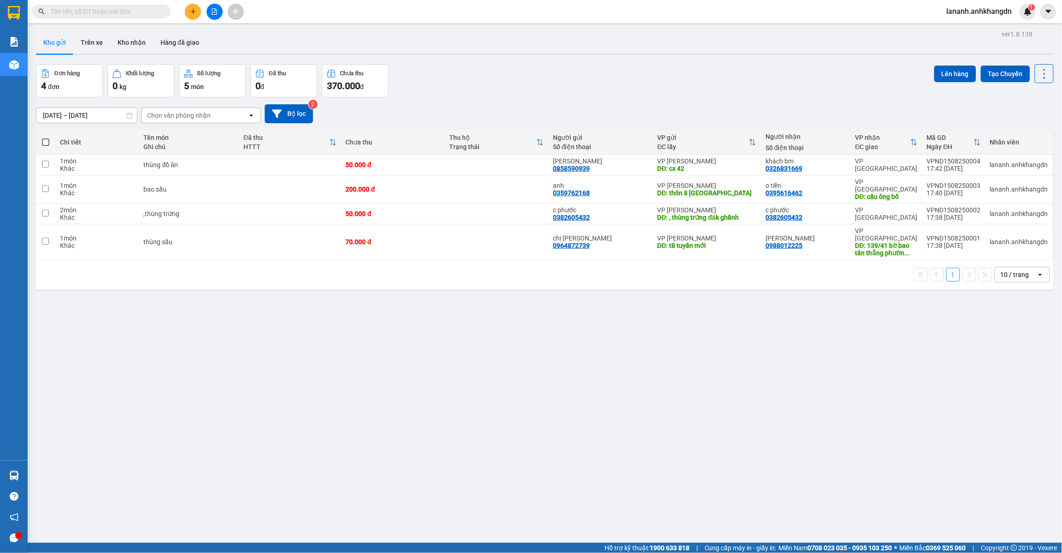
click at [195, 14] on icon "plus" at bounding box center [193, 11] width 6 height 6
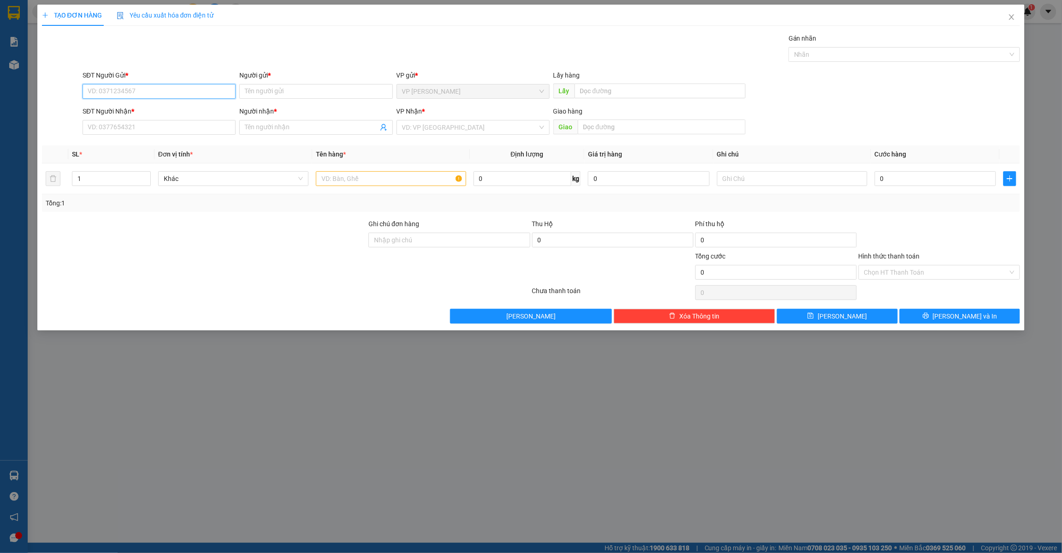
paste input "0838721271"
type input "0838721271"
click at [181, 111] on div "0838721271 - [PERSON_NAME]" at bounding box center [159, 110] width 142 height 10
type input "[PERSON_NAME]"
type input "chợ đăk gằn"
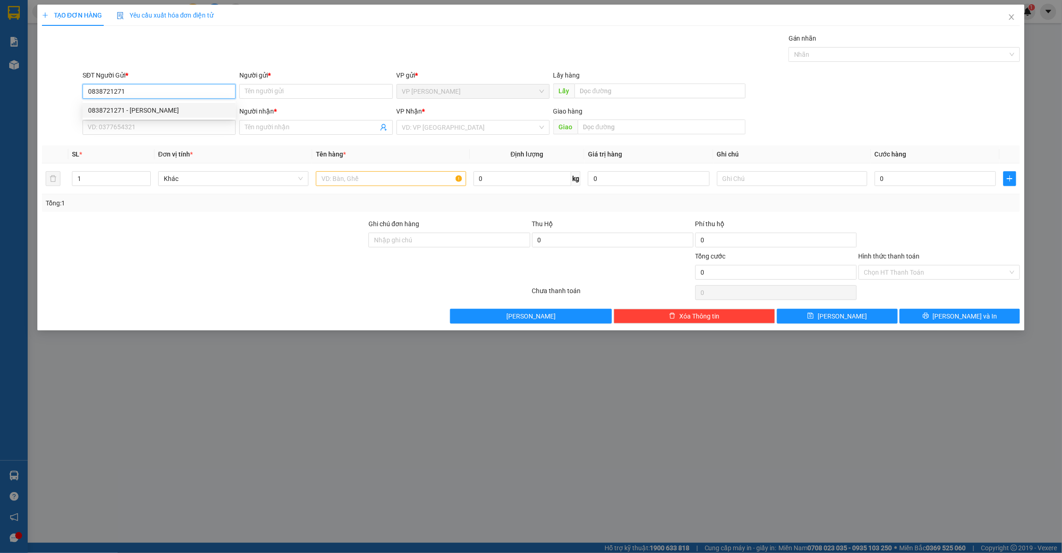
type input "0763981204"
type input "sương lê"
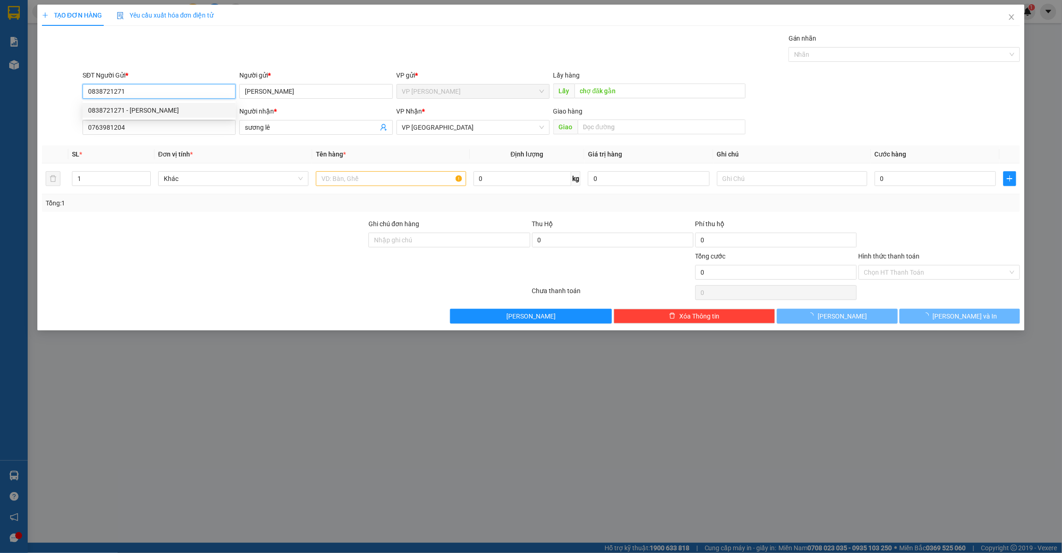
type input "40.000"
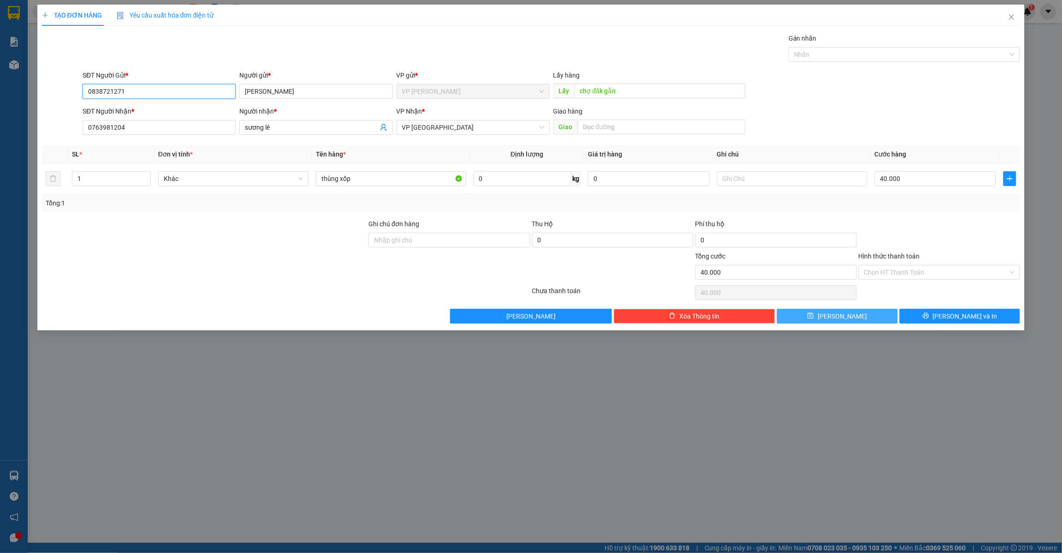
type input "0838721271"
click at [862, 312] on button "[PERSON_NAME]" at bounding box center [837, 316] width 121 height 15
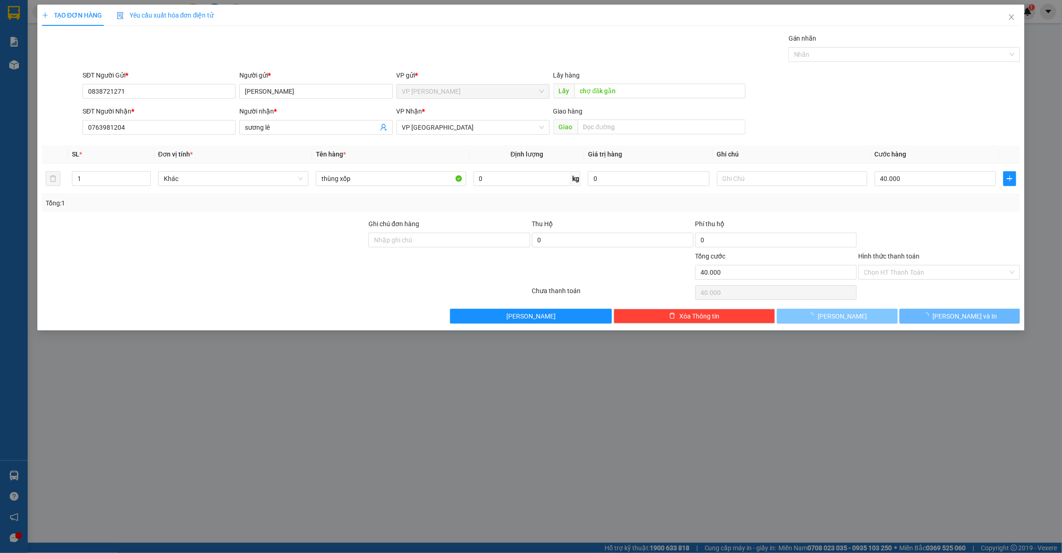
type input "0"
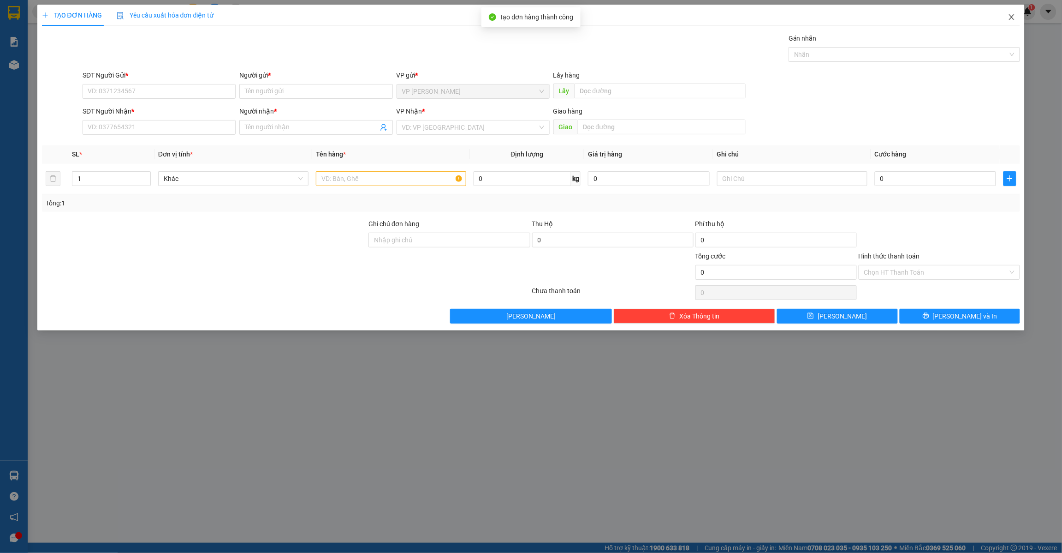
click at [1009, 17] on icon "close" at bounding box center [1011, 16] width 7 height 7
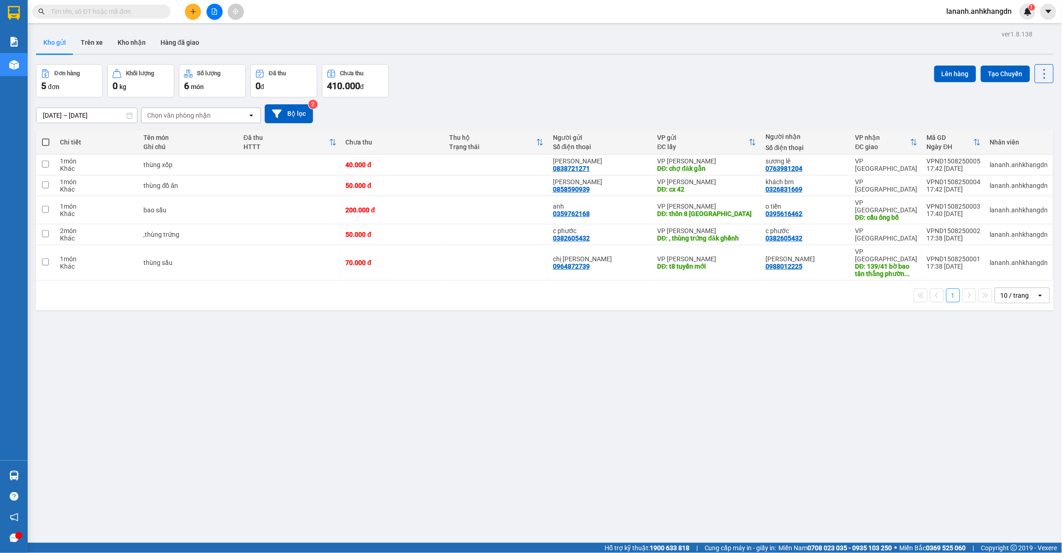
click at [49, 143] on label at bounding box center [46, 141] width 10 height 9
click at [46, 137] on input "checkbox" at bounding box center [46, 137] width 0 height 0
checkbox input "true"
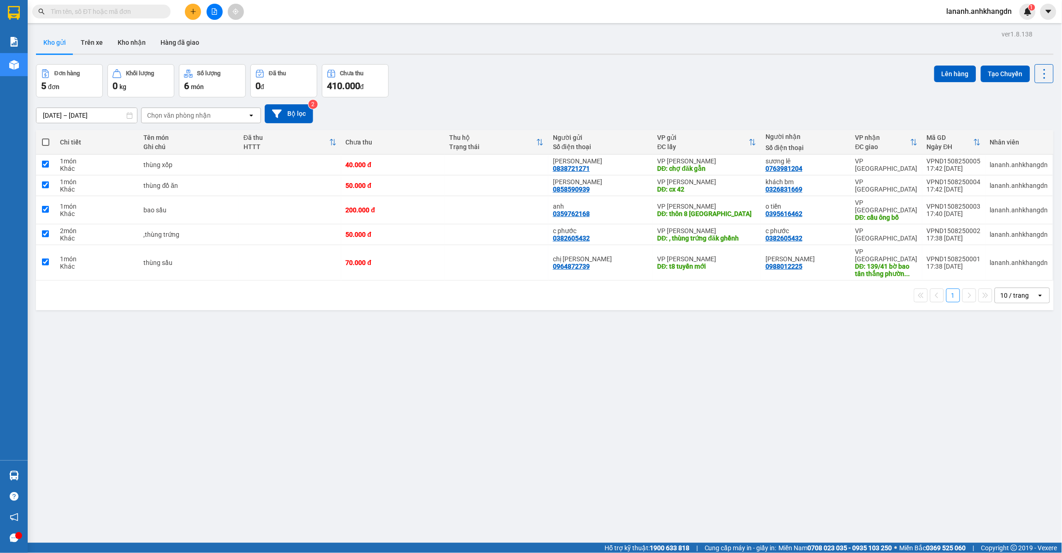
checkbox input "true"
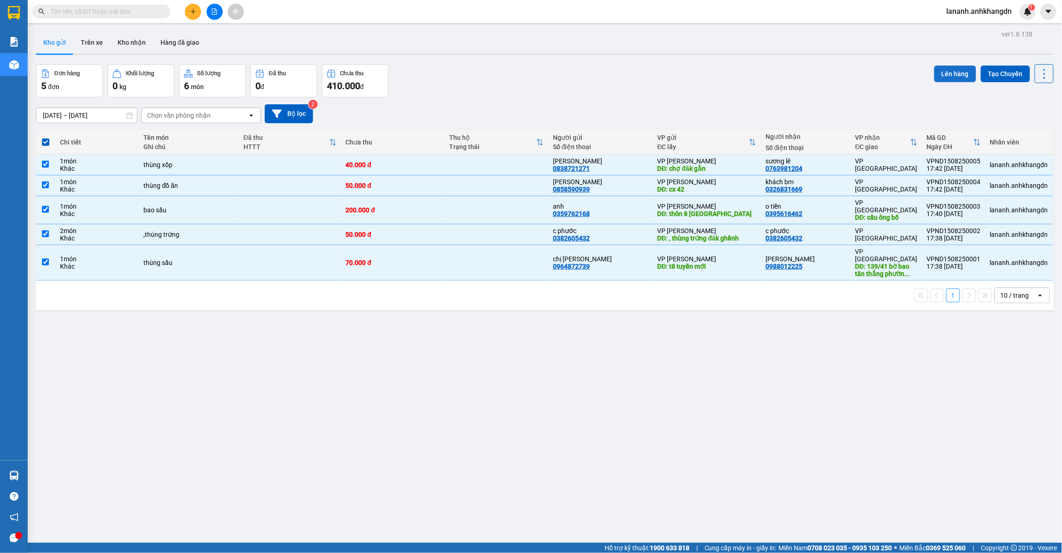
click at [950, 70] on button "Lên hàng" at bounding box center [955, 73] width 42 height 17
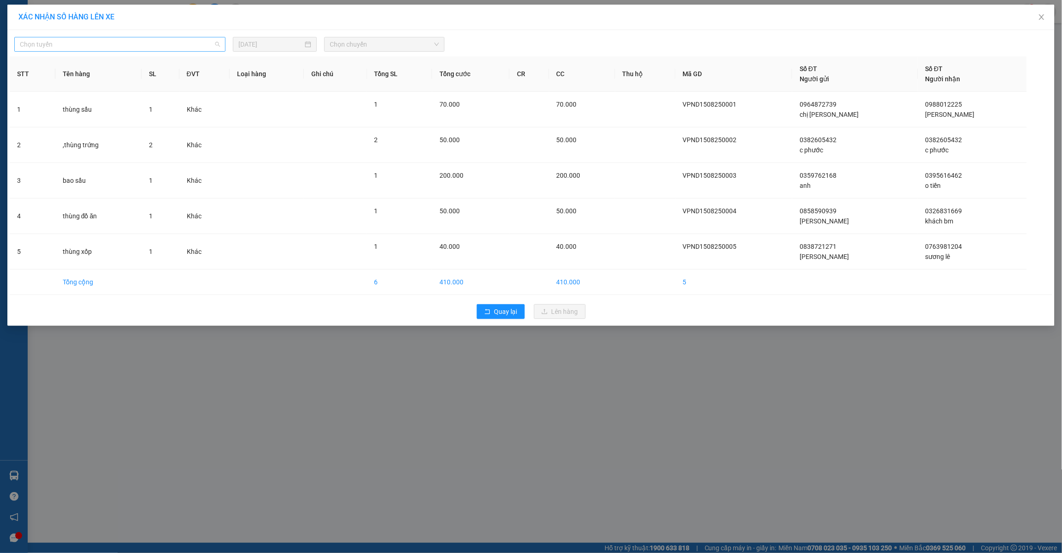
click at [192, 38] on span "Chọn tuyến" at bounding box center [120, 44] width 200 height 14
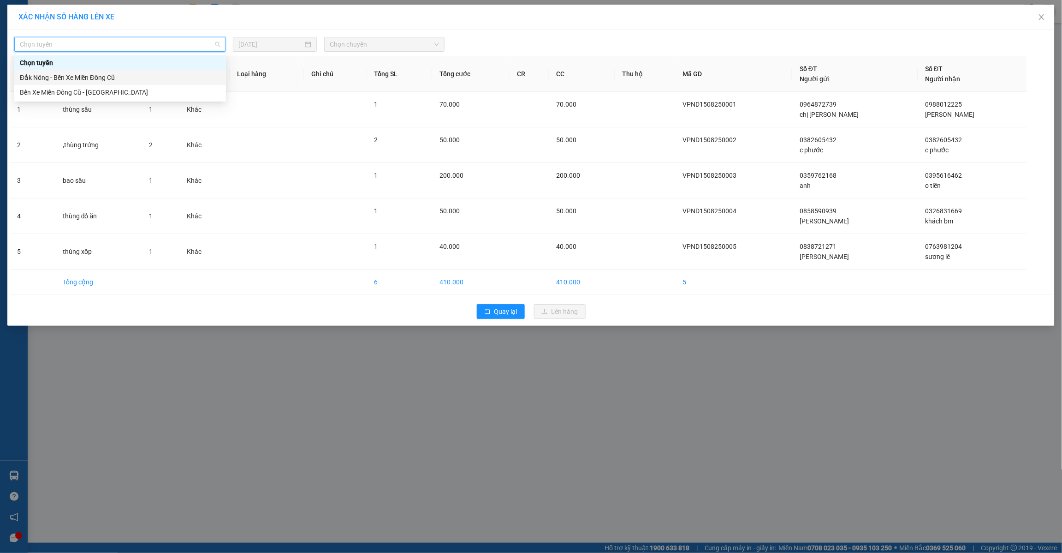
click at [170, 78] on div "Đắk Nông - Bến Xe Miền Đông Cũ" at bounding box center [120, 77] width 201 height 10
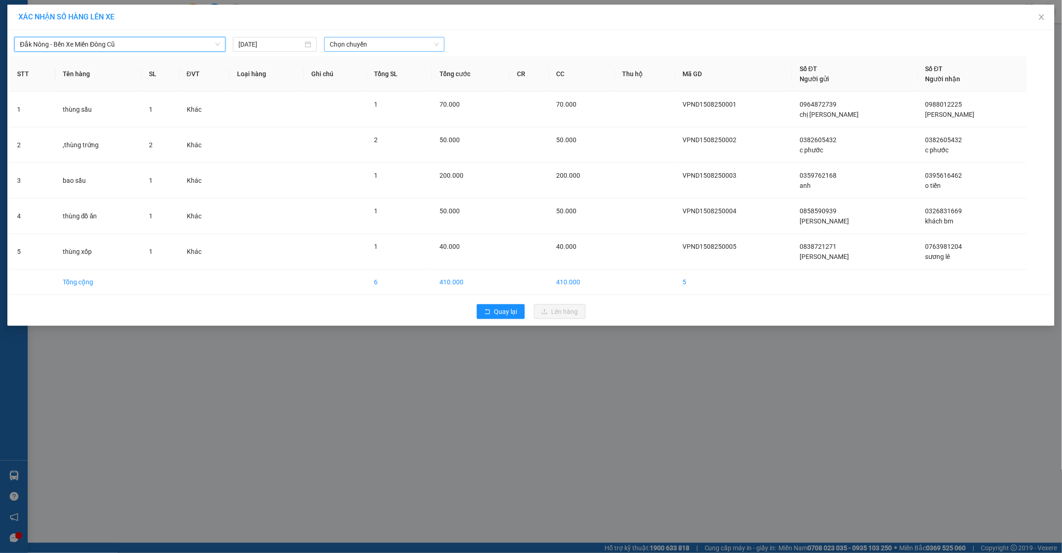
click at [351, 43] on span "Chọn chuyến" at bounding box center [384, 44] width 109 height 14
click at [366, 91] on div "21:30 - 74F-005.97" at bounding box center [366, 92] width 72 height 10
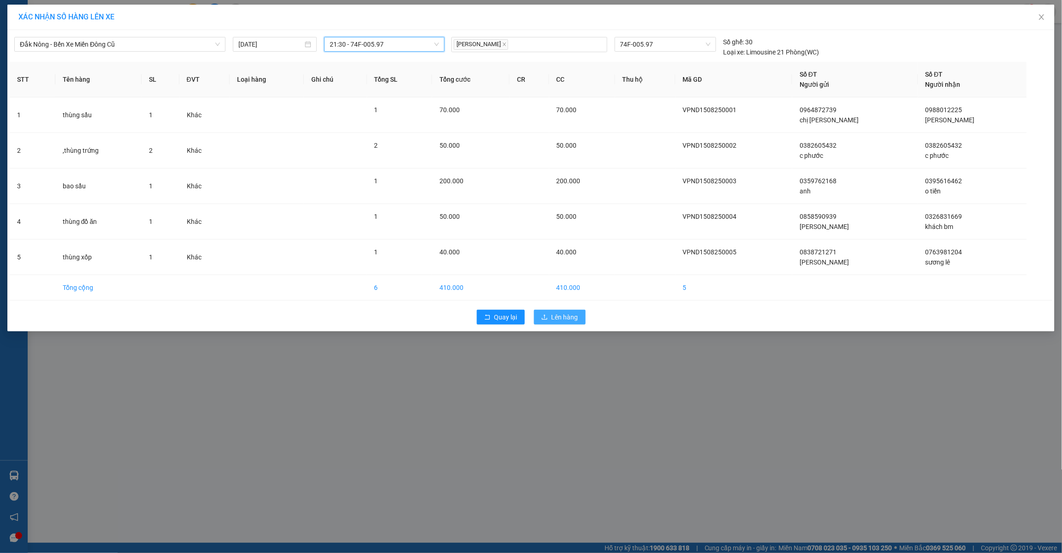
click at [567, 321] on span "Lên hàng" at bounding box center [565, 317] width 27 height 10
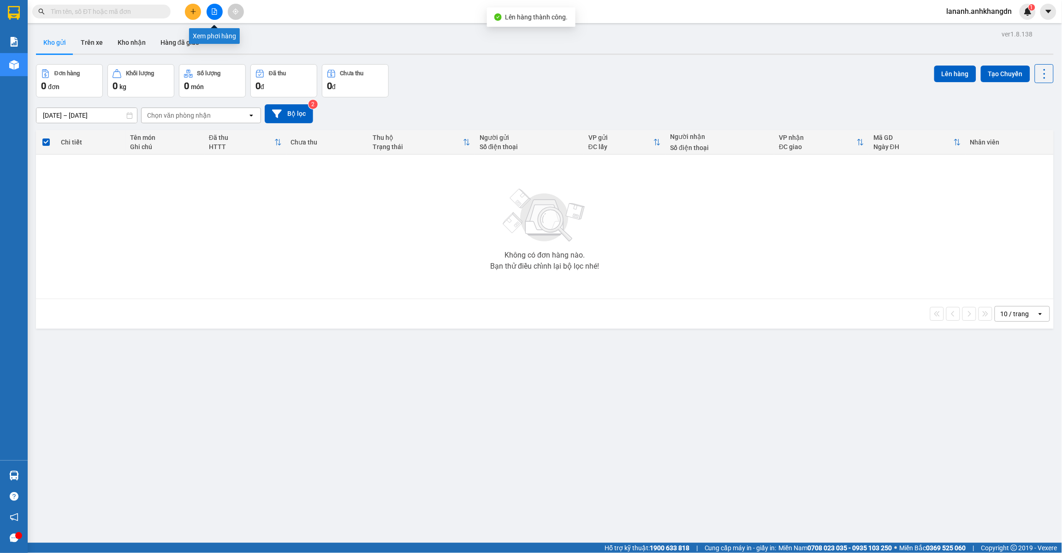
click at [216, 13] on icon "file-add" at bounding box center [214, 11] width 6 height 6
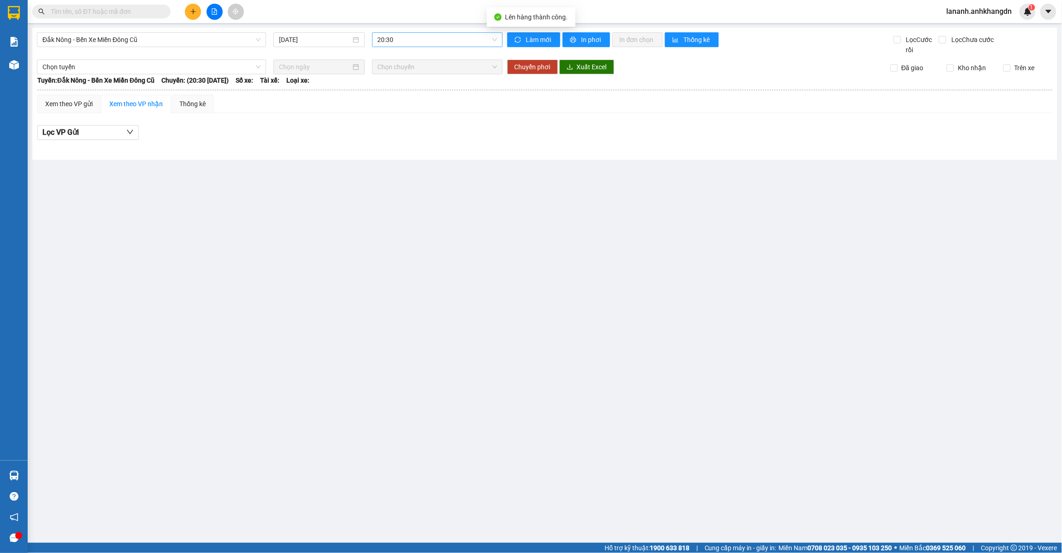
click at [407, 37] on span "20:30" at bounding box center [437, 40] width 119 height 14
click at [411, 91] on div "21:30 - 74F-005.97" at bounding box center [414, 88] width 72 height 10
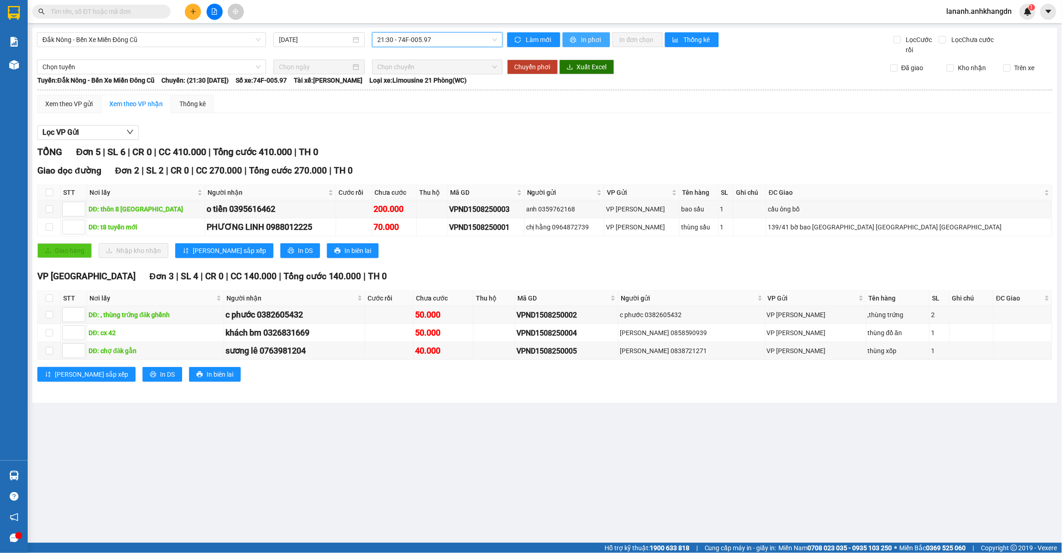
click at [579, 37] on button "In phơi" at bounding box center [587, 39] width 48 height 15
